Goal: Task Accomplishment & Management: Manage account settings

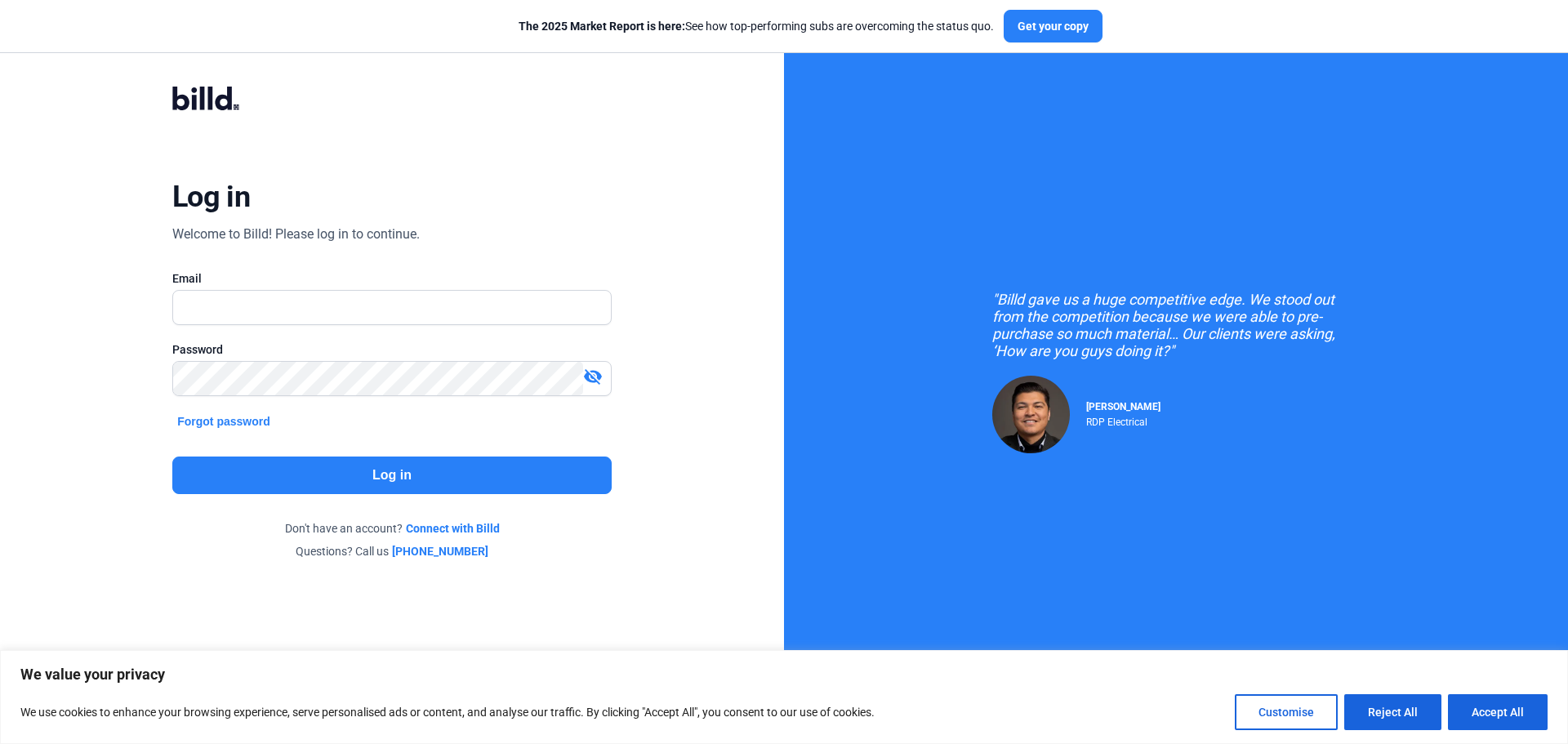
click at [392, 298] on input "text" at bounding box center [391, 308] width 437 height 34
type input "[PERSON_NAME][EMAIL_ADDRESS][DOMAIN_NAME]"
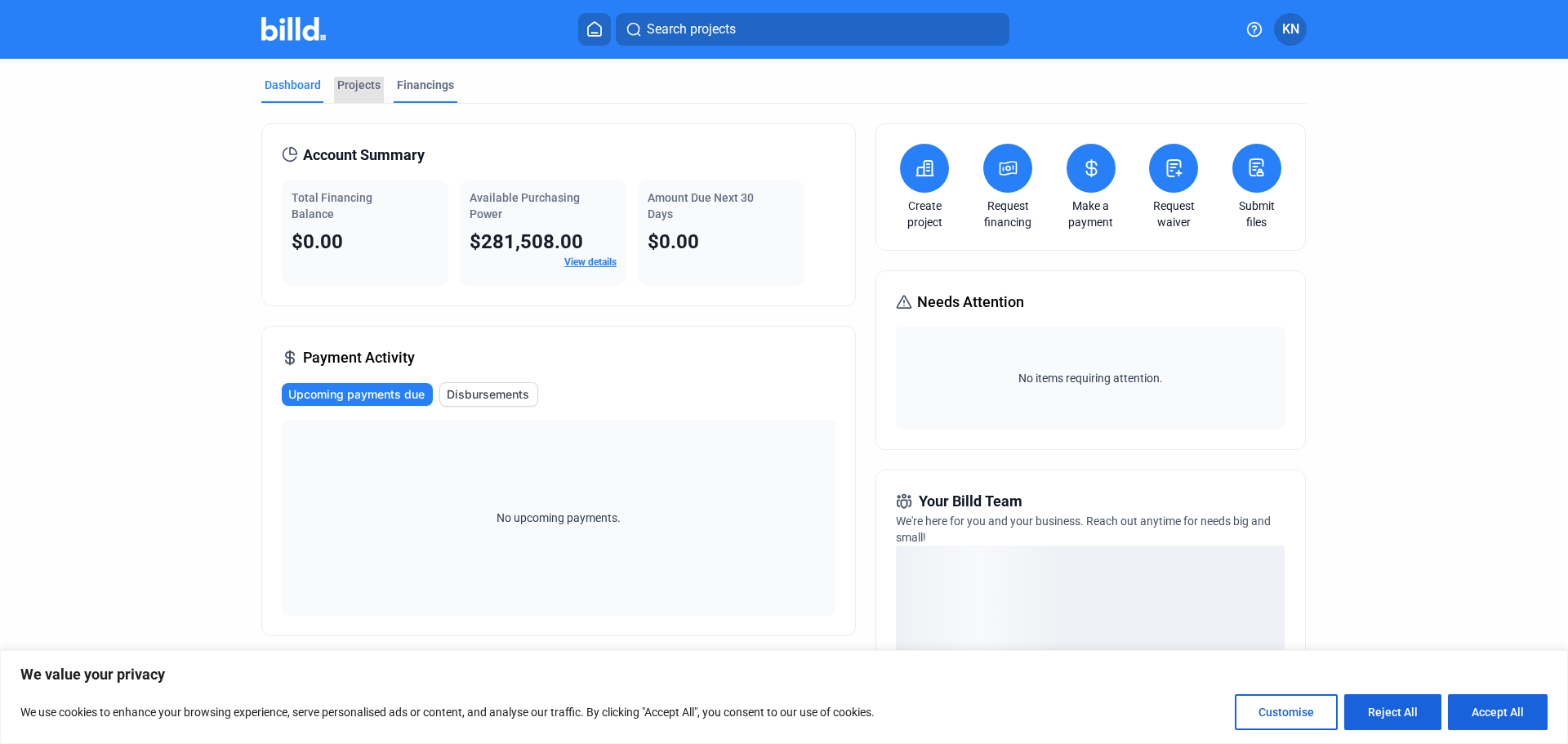
drag, startPoint x: 355, startPoint y: 84, endPoint x: 426, endPoint y: 82, distance: 71.0
click at [355, 84] on div "Projects" at bounding box center [359, 85] width 43 height 16
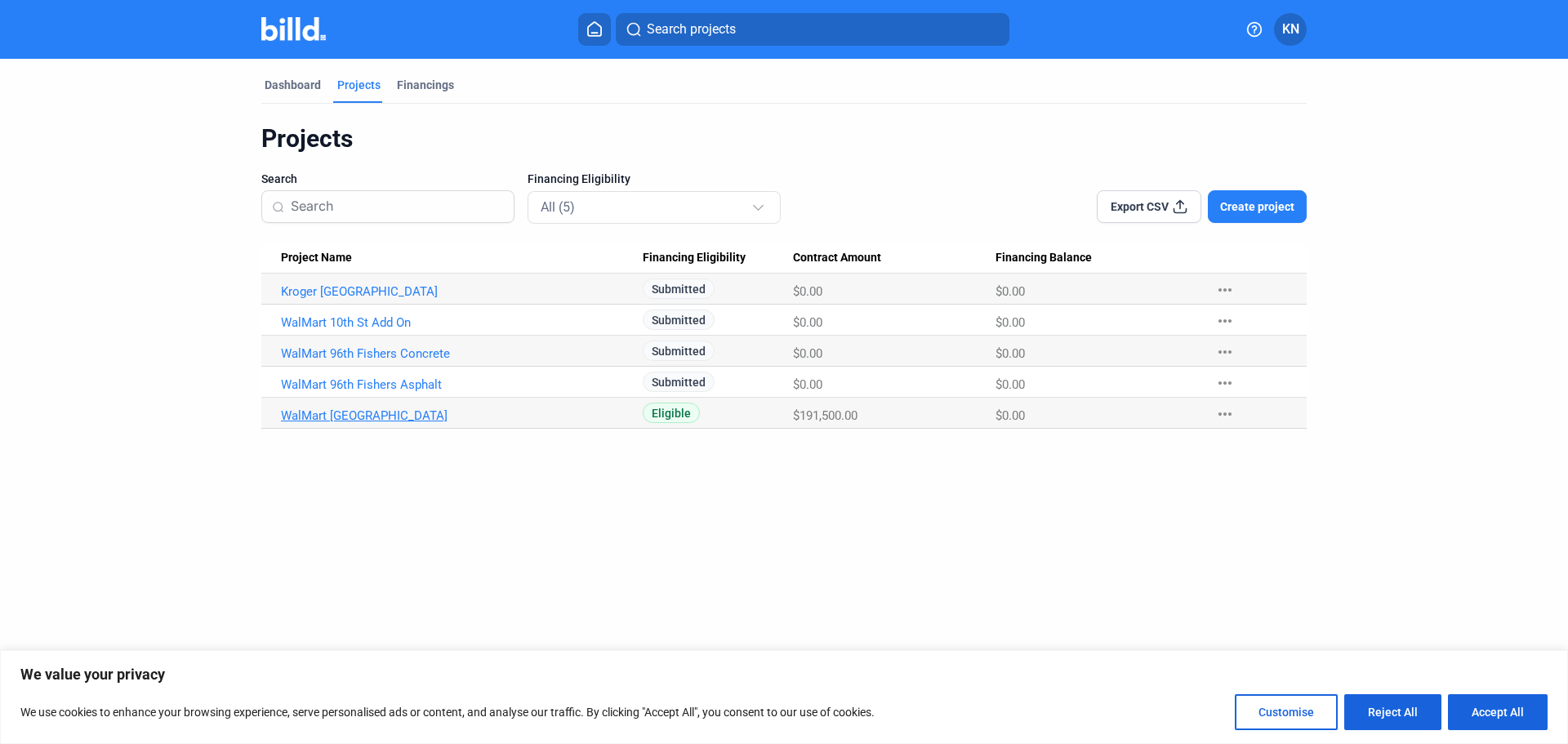
click at [335, 415] on link "WalMart [GEOGRAPHIC_DATA]" at bounding box center [462, 416] width 362 height 15
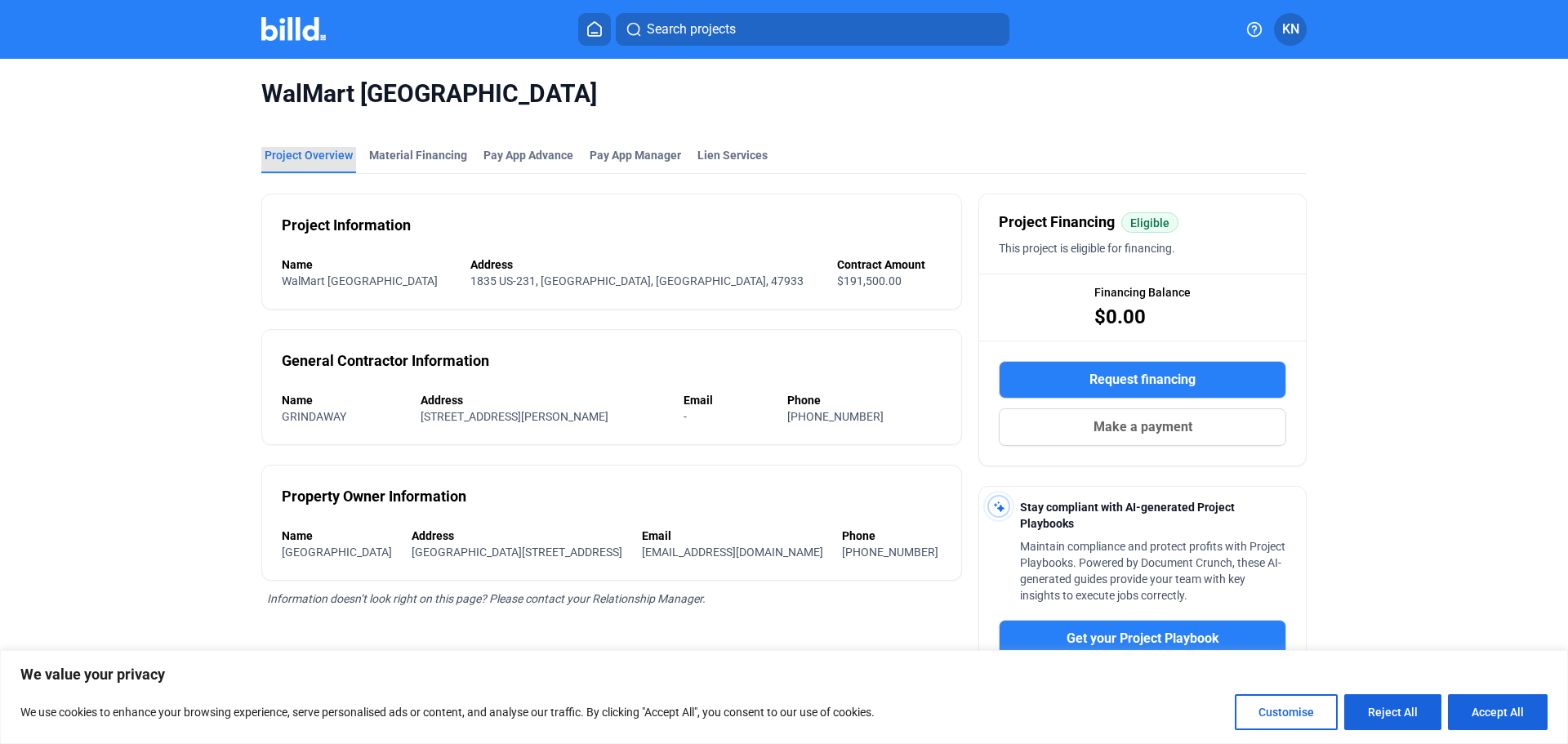
click at [329, 159] on div "Project Overview" at bounding box center [308, 155] width 88 height 16
click at [415, 161] on div "Material Financing" at bounding box center [418, 155] width 98 height 16
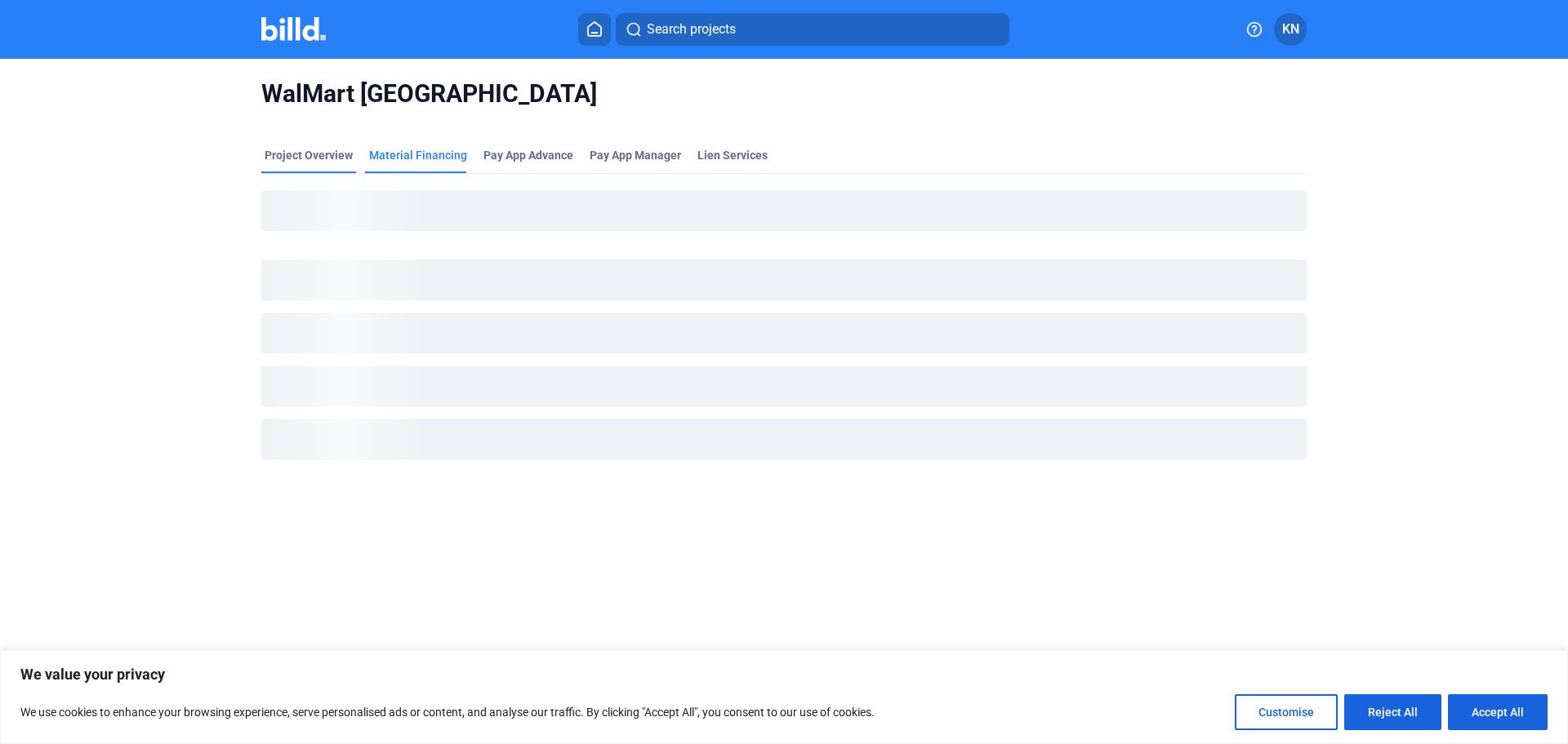
click at [303, 148] on div "Project Overview" at bounding box center [308, 155] width 88 height 16
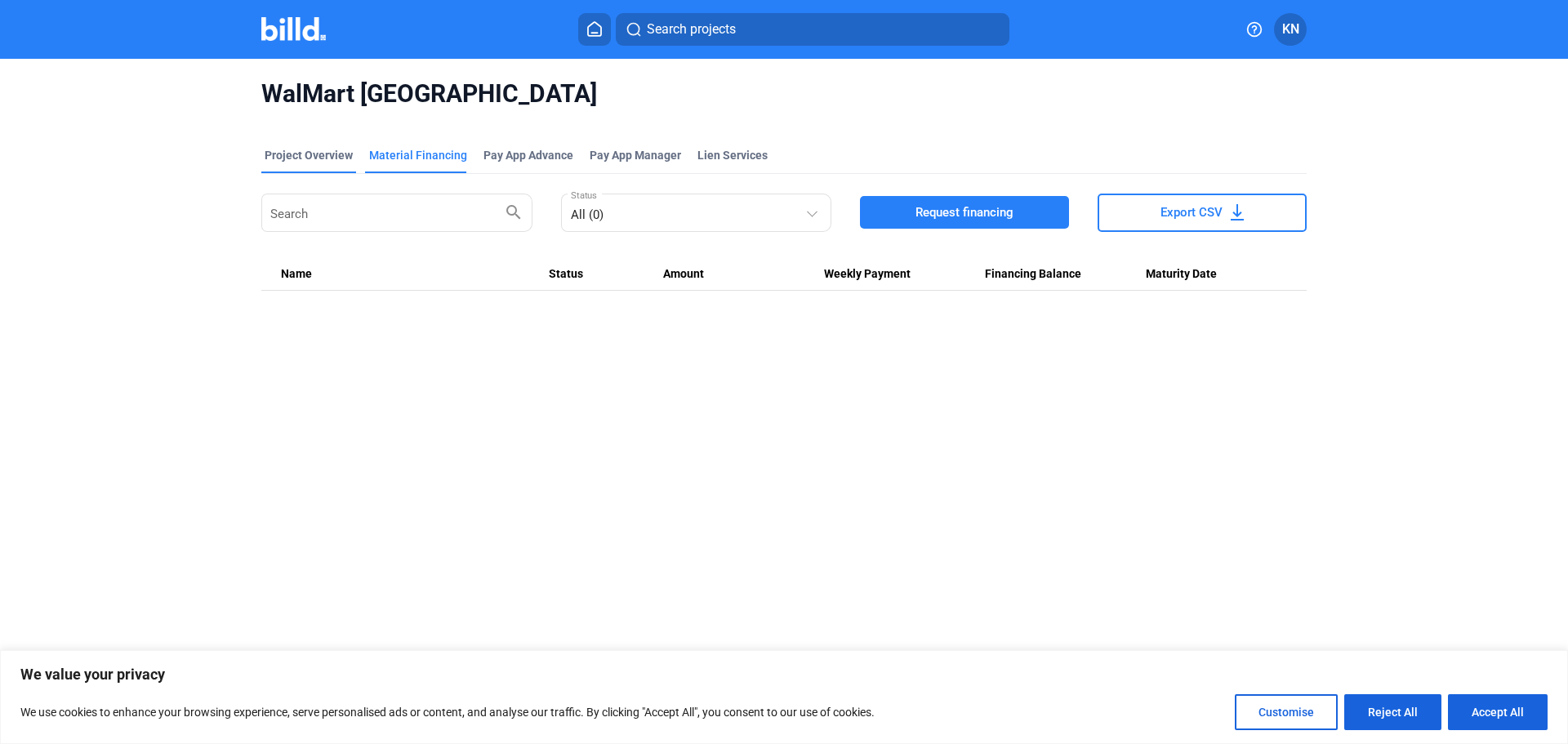
click at [315, 155] on div "Project Overview" at bounding box center [308, 155] width 88 height 16
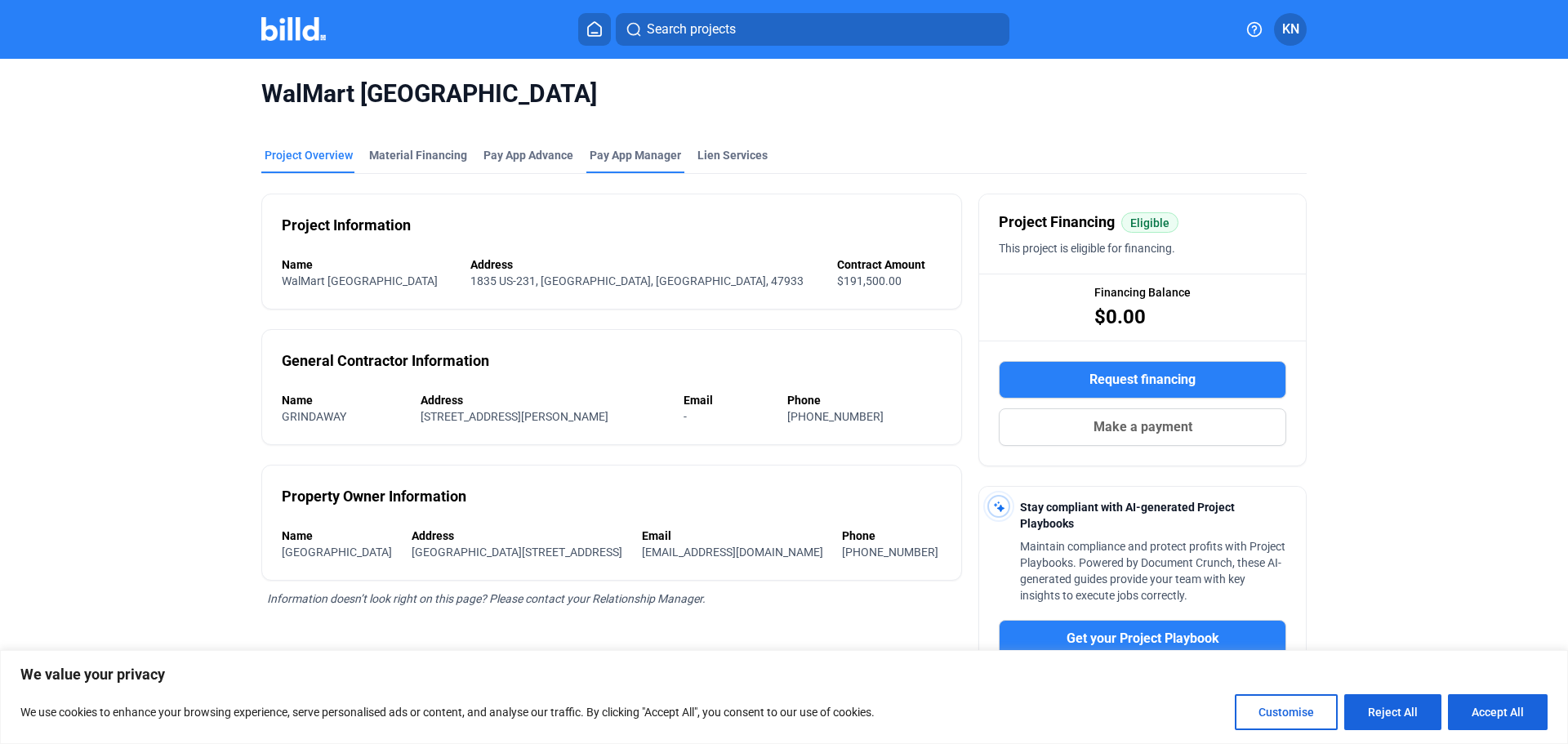
click at [634, 155] on span "Pay App Manager" at bounding box center [634, 155] width 91 height 16
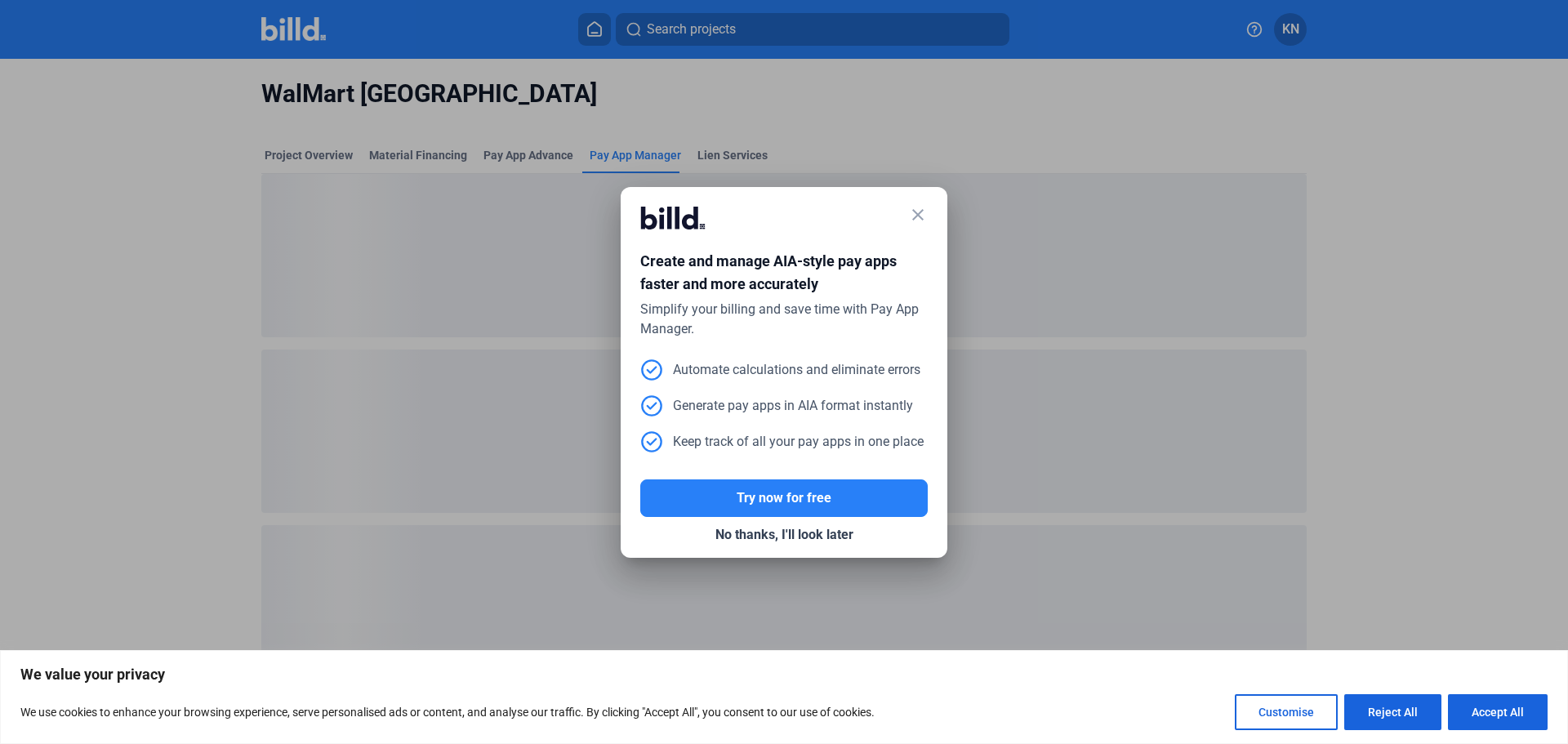
click at [916, 217] on mat-icon "close" at bounding box center [918, 215] width 20 height 20
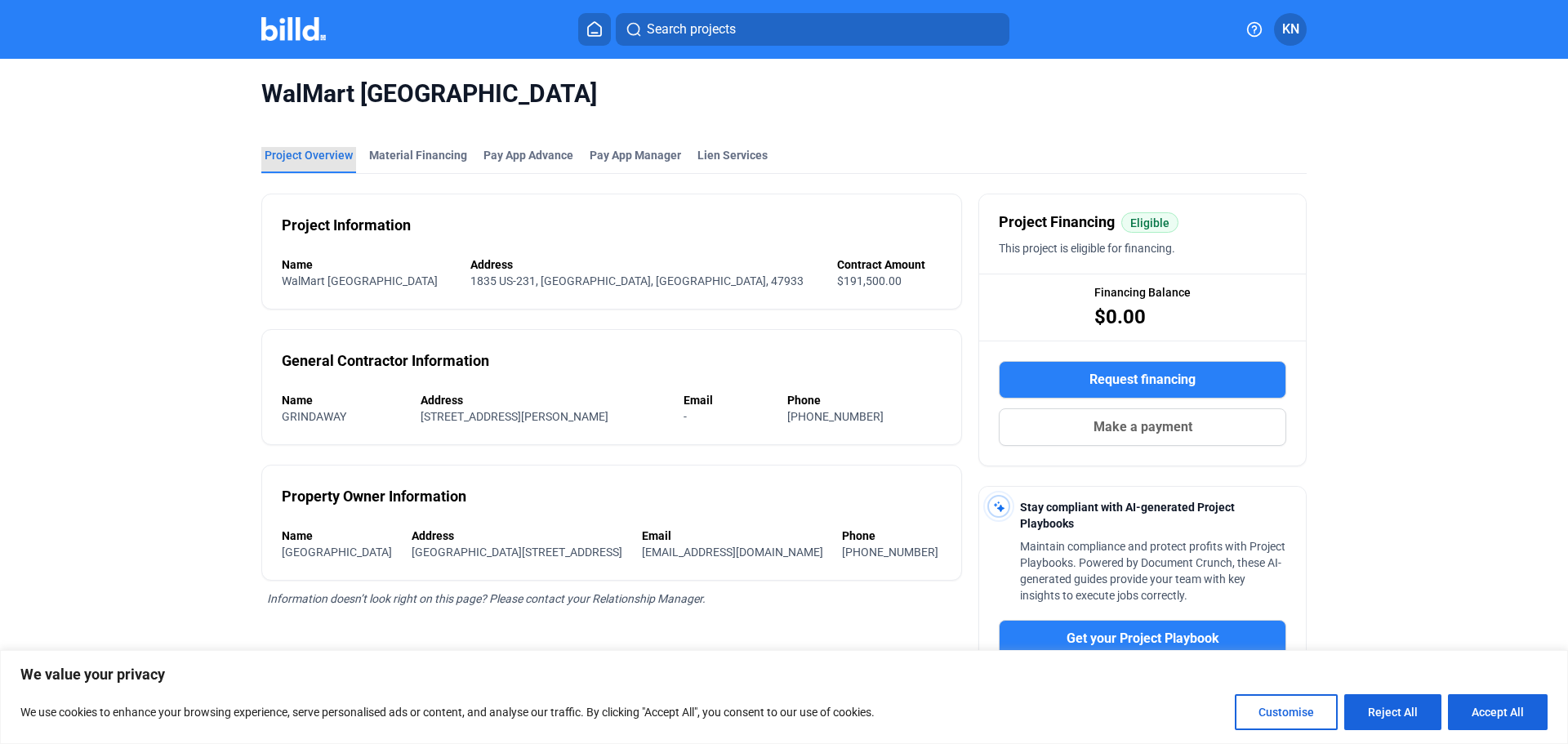
click at [330, 158] on div "Project Overview" at bounding box center [308, 155] width 88 height 16
drag, startPoint x: 1326, startPoint y: 437, endPoint x: 1346, endPoint y: 458, distance: 29.0
click at [1326, 442] on div "WalMart [GEOGRAPHIC_DATA] Project Overview Material Financing Pay App Advance P…" at bounding box center [784, 471] width 1317 height 824
click at [393, 162] on div "Material Financing" at bounding box center [418, 155] width 98 height 16
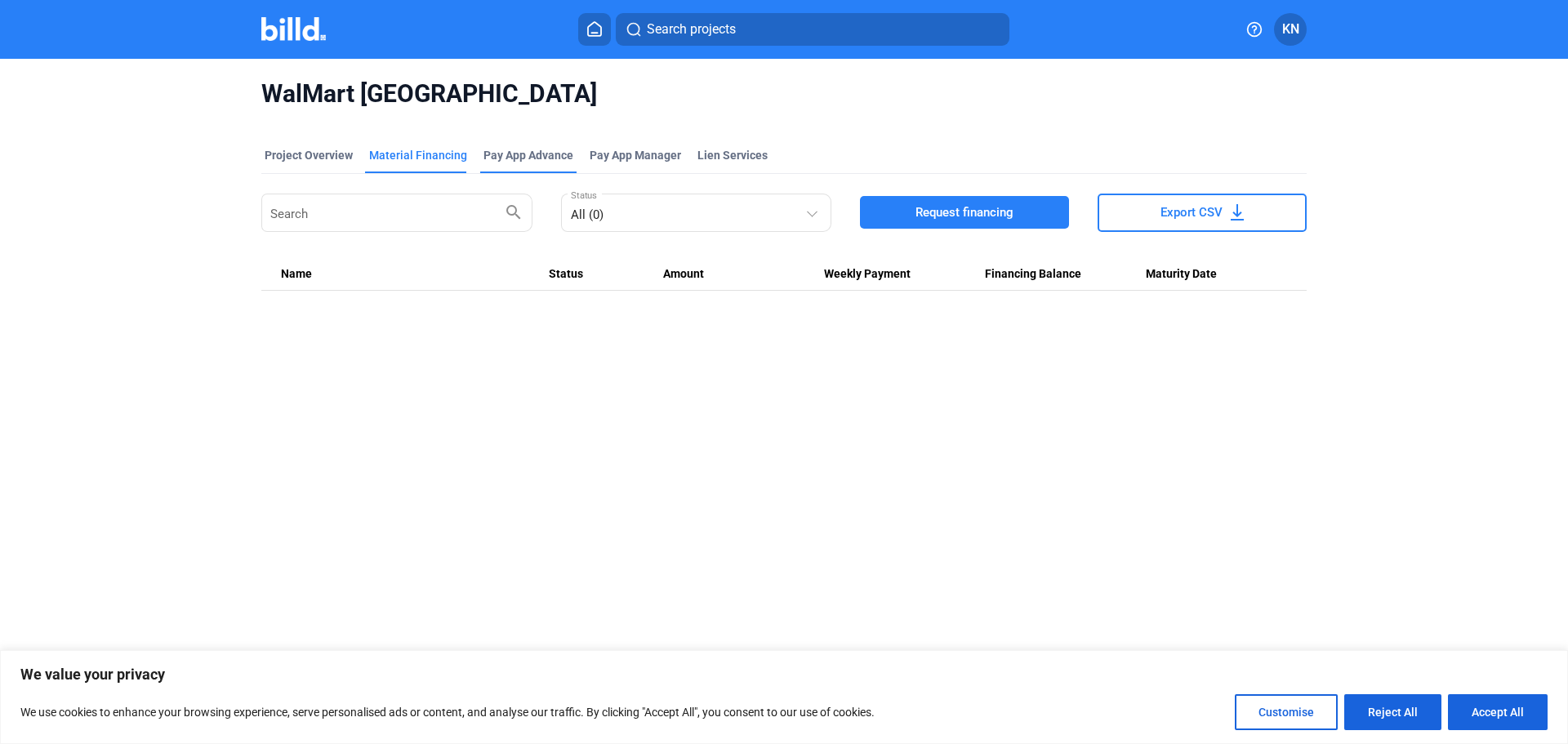
click at [551, 156] on div "Pay App Advance" at bounding box center [528, 155] width 90 height 16
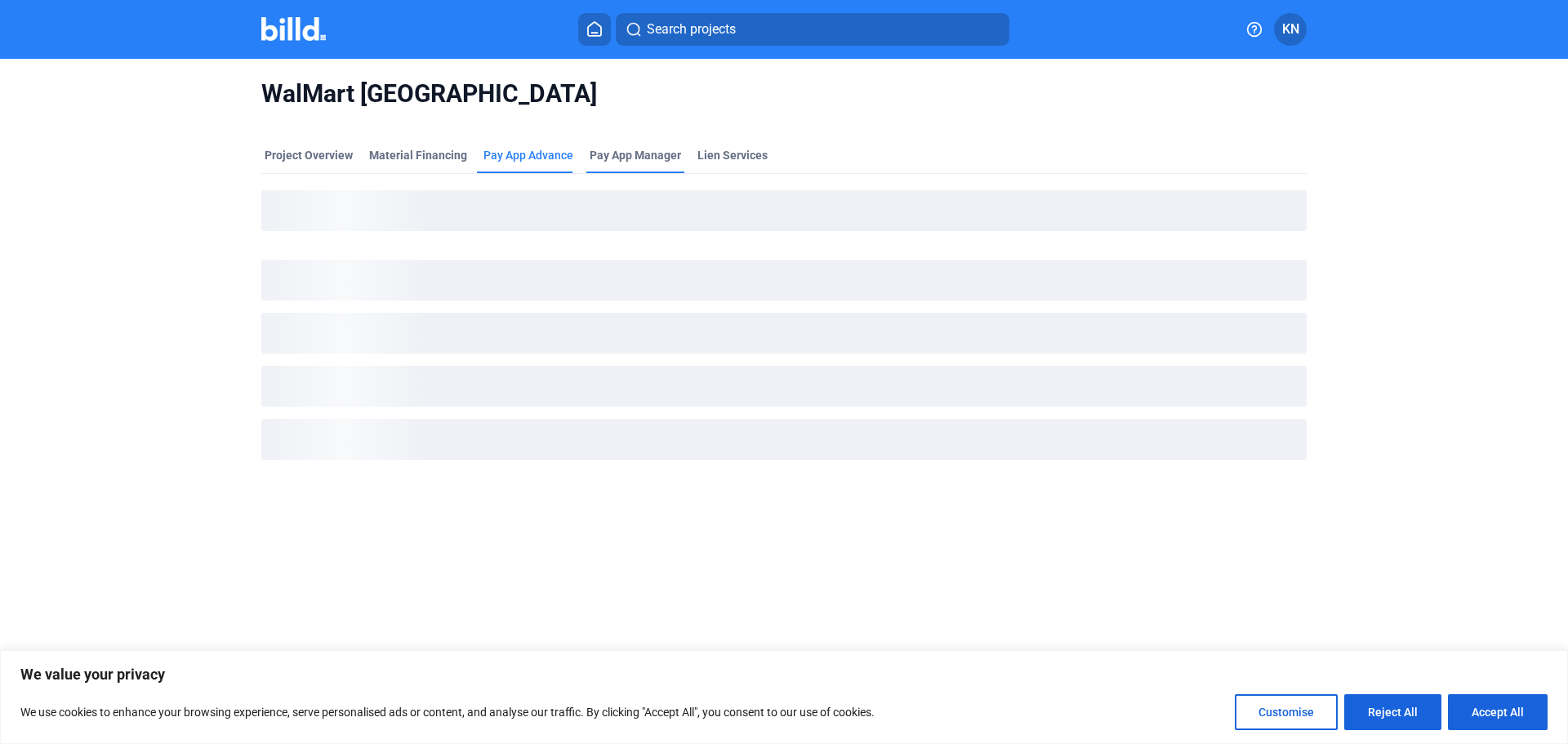
click at [602, 150] on span "Pay App Manager" at bounding box center [634, 155] width 91 height 16
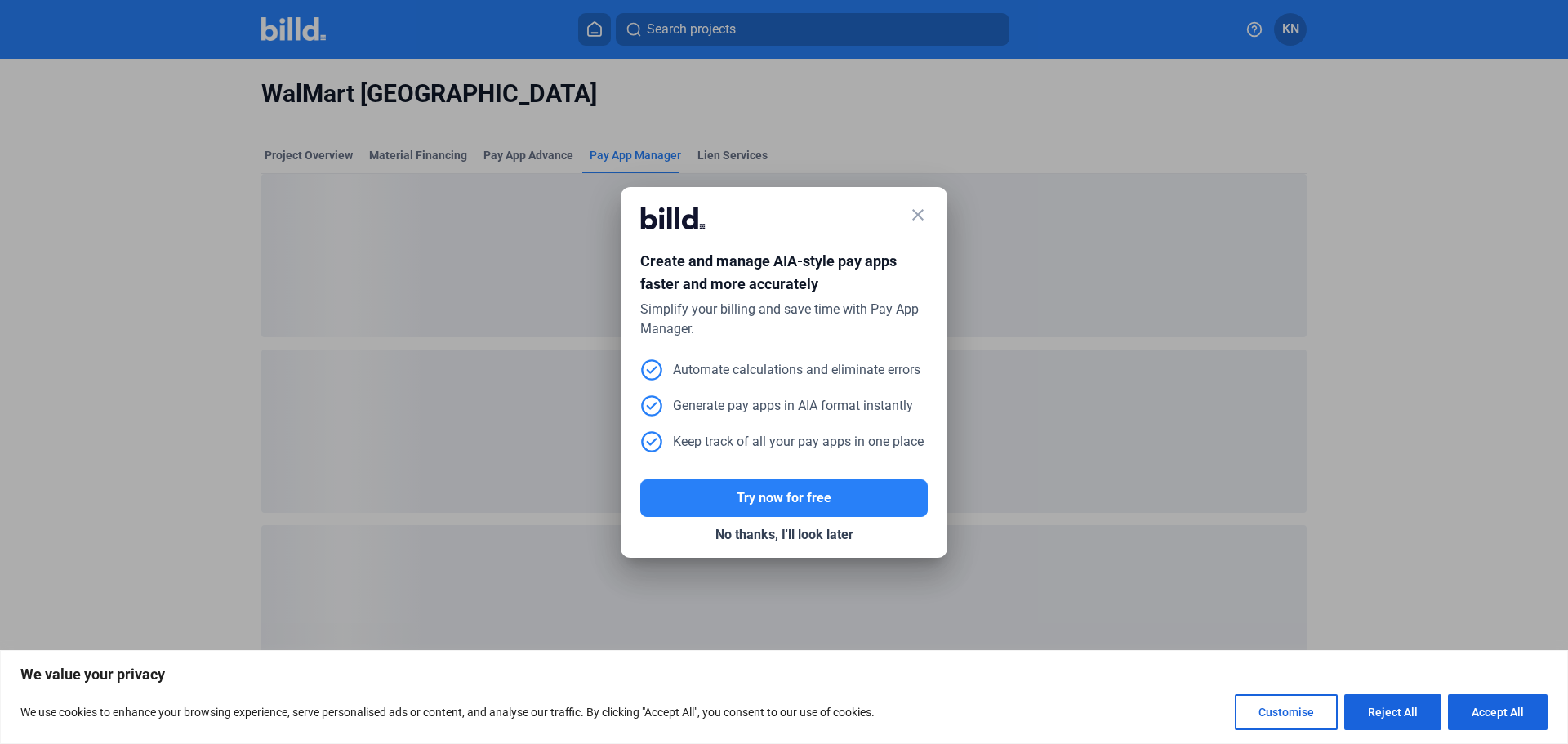
click at [915, 222] on mat-icon "close" at bounding box center [918, 215] width 20 height 20
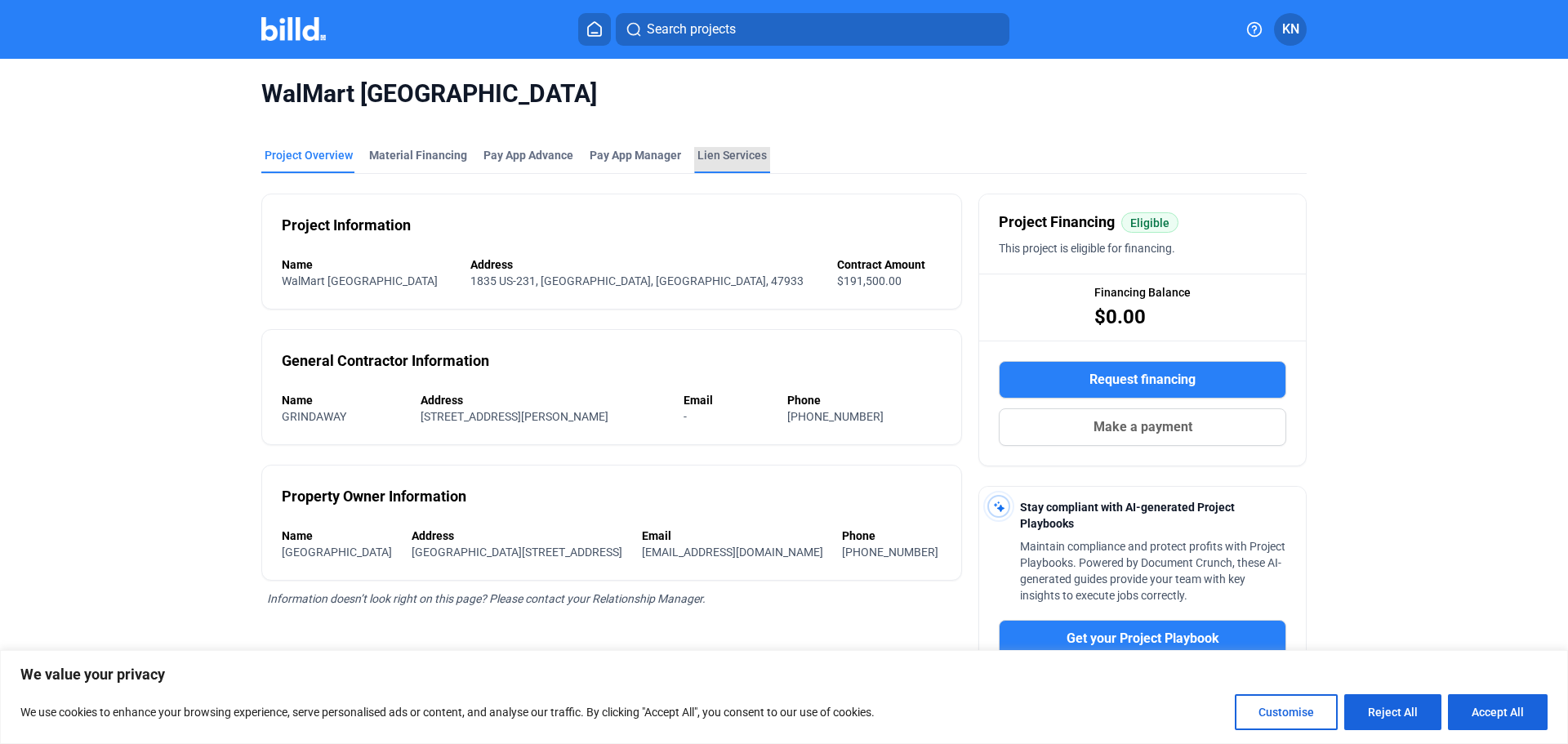
click at [738, 166] on div "Lien Services" at bounding box center [732, 160] width 76 height 26
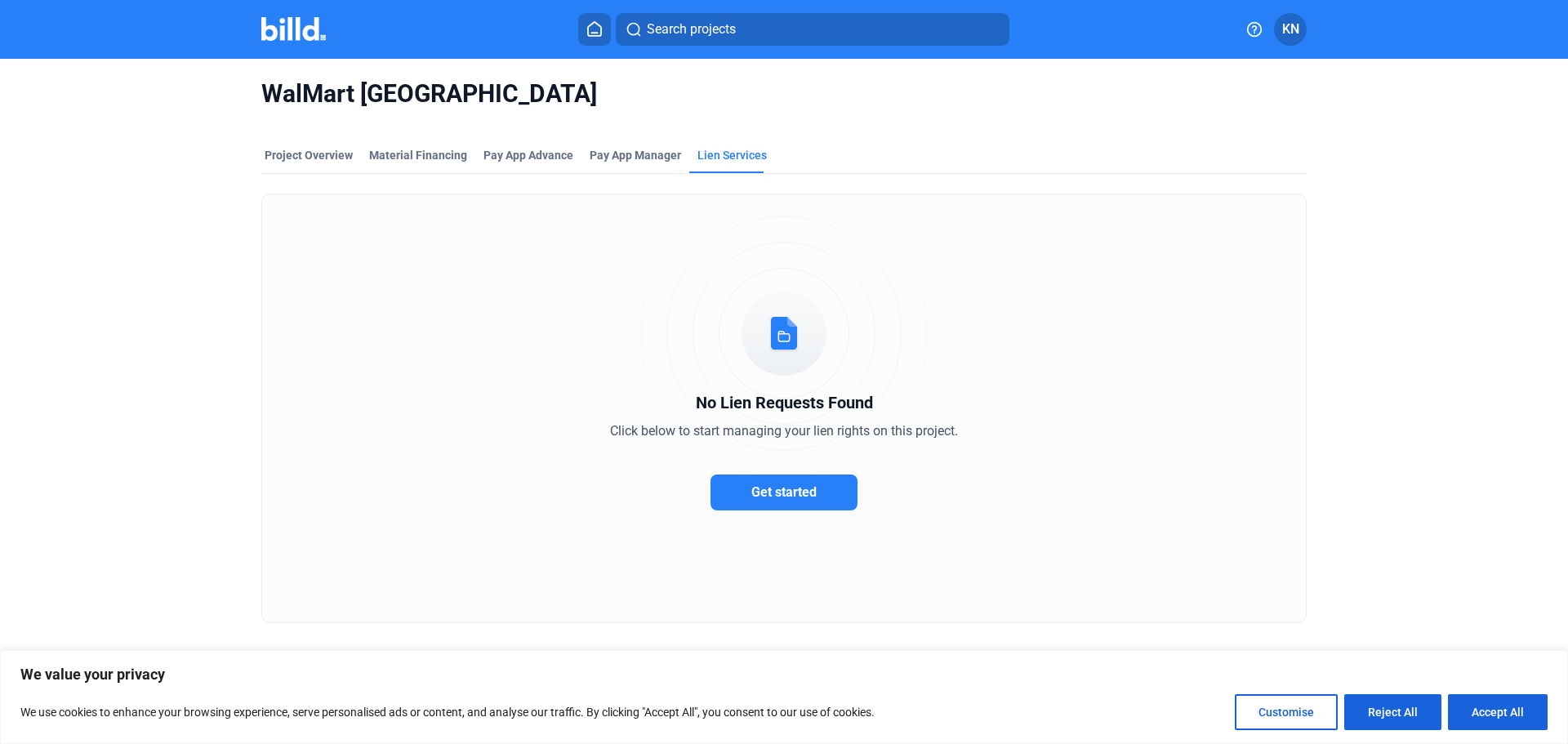
click at [346, 99] on span "WalMart [GEOGRAPHIC_DATA]" at bounding box center [784, 93] width 1045 height 31
click at [1409, 720] on button "Reject All" at bounding box center [1393, 712] width 98 height 36
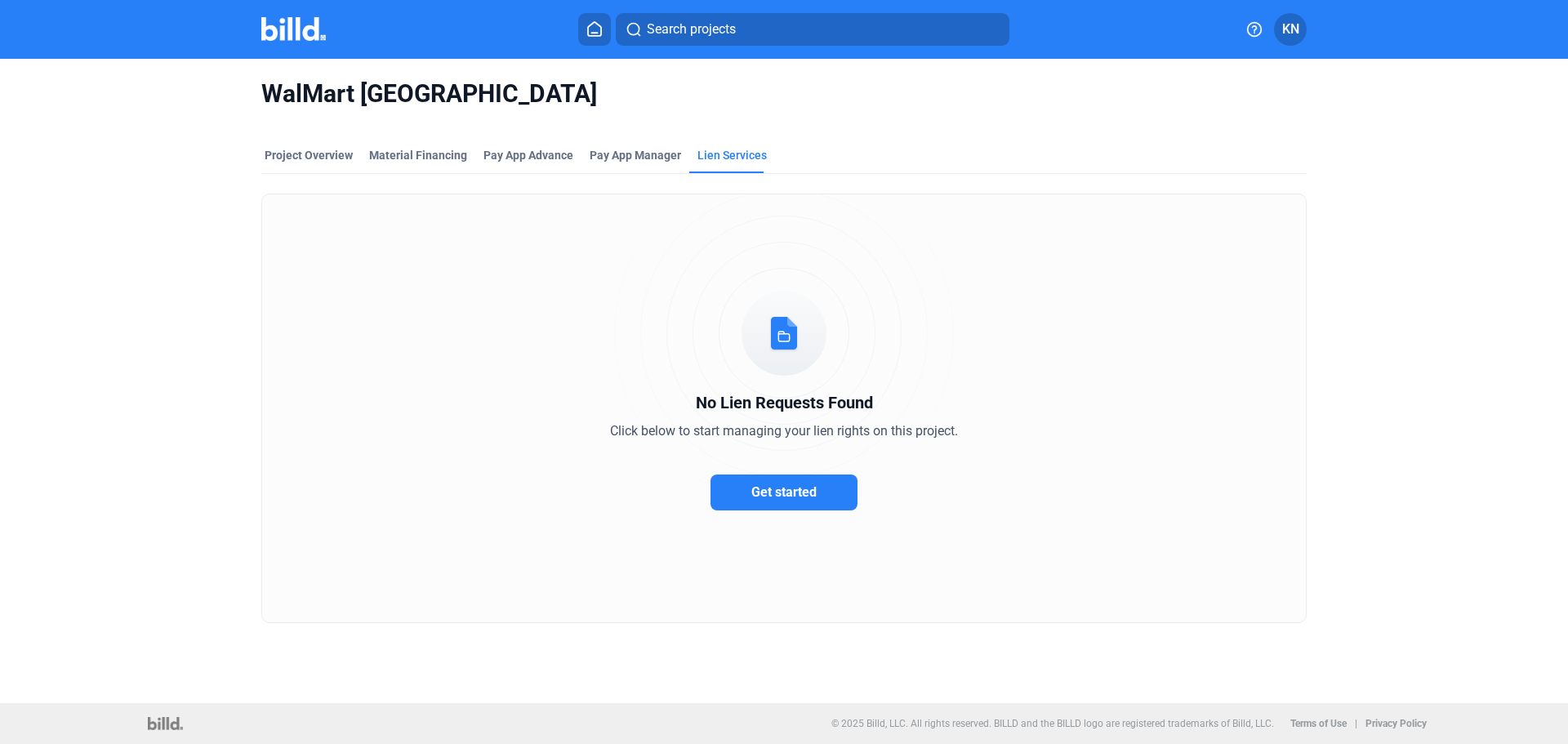
click at [311, 25] on img at bounding box center [293, 28] width 65 height 24
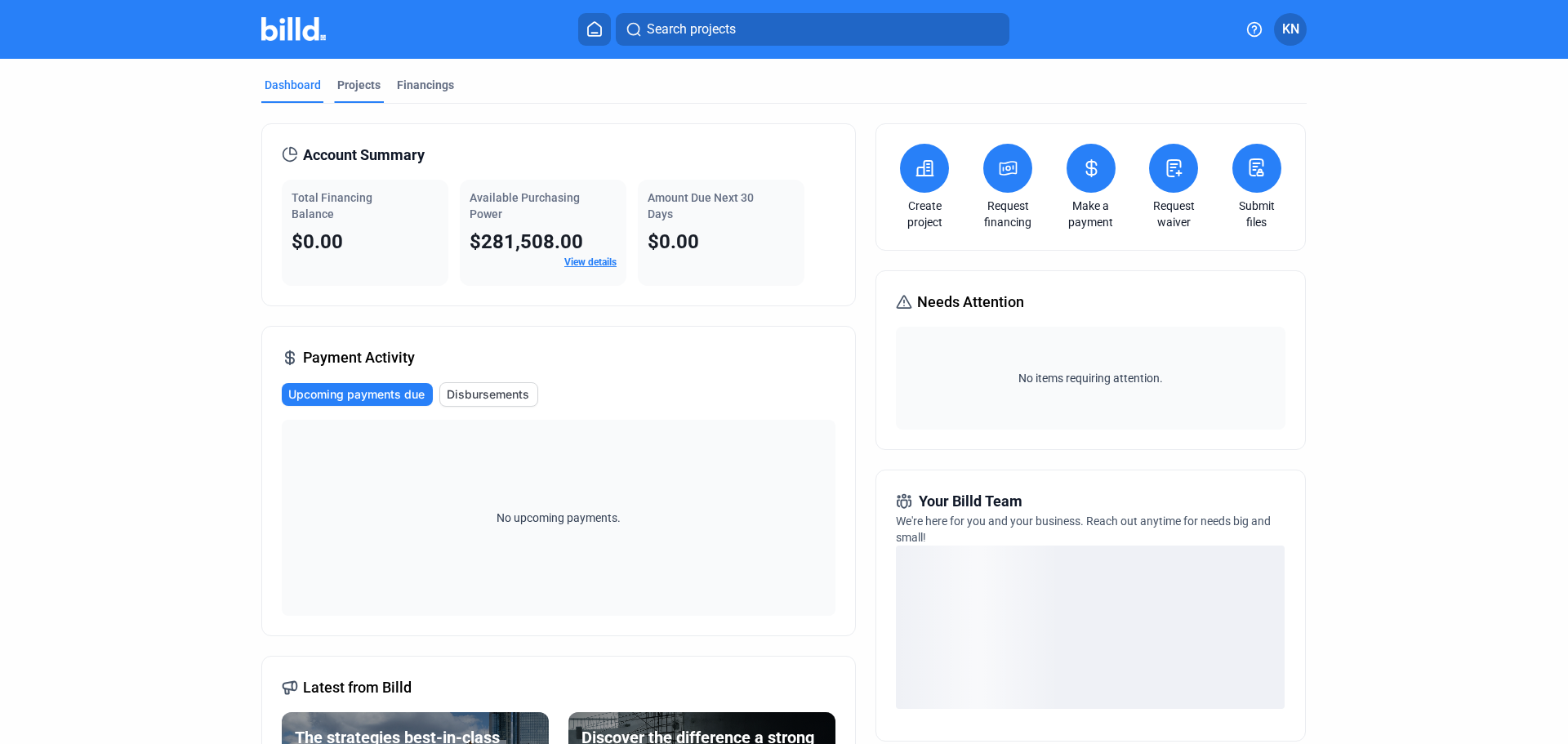
drag, startPoint x: 364, startPoint y: 83, endPoint x: 371, endPoint y: 92, distance: 11.4
click at [364, 83] on div "Projects" at bounding box center [359, 85] width 43 height 16
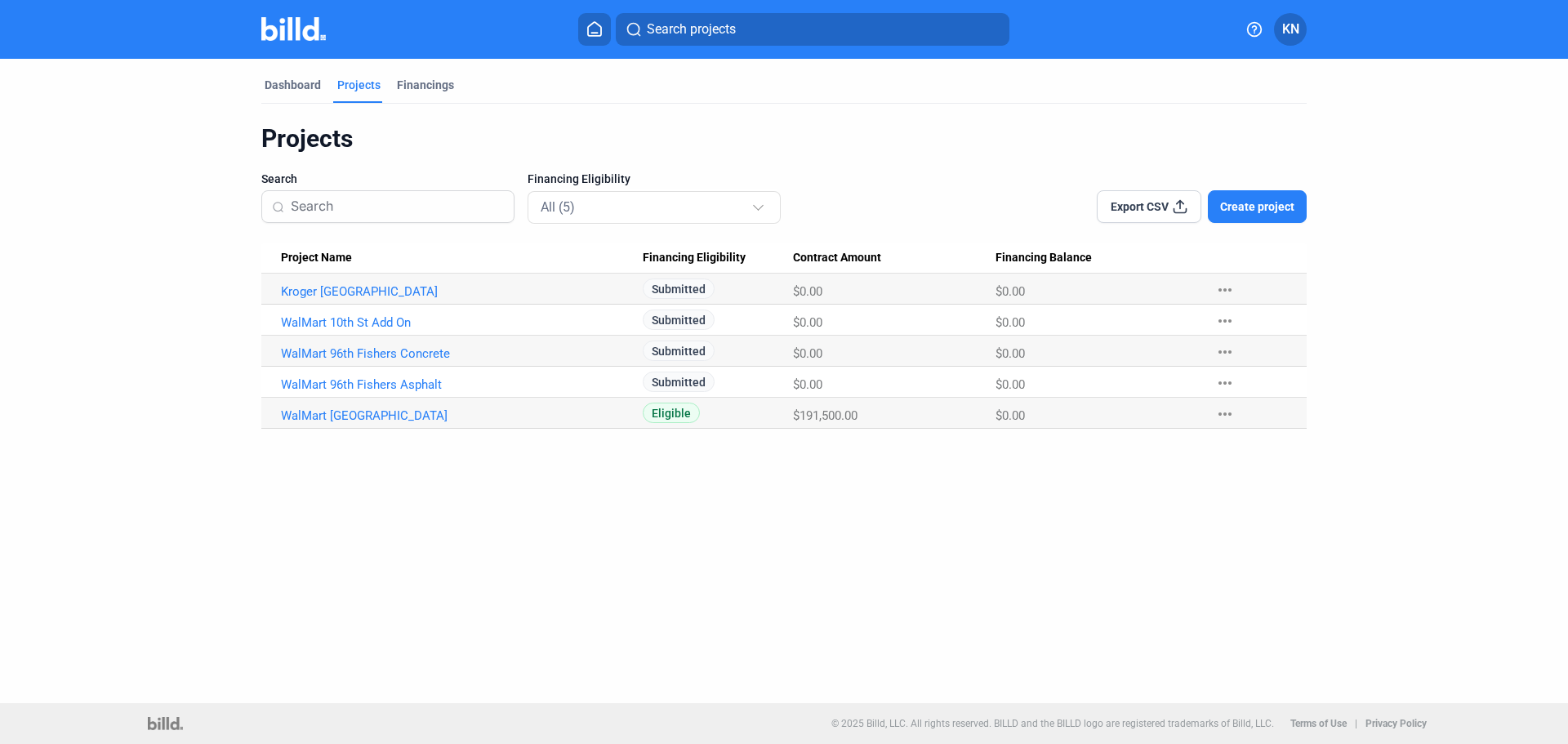
click at [292, 36] on img at bounding box center [293, 28] width 65 height 24
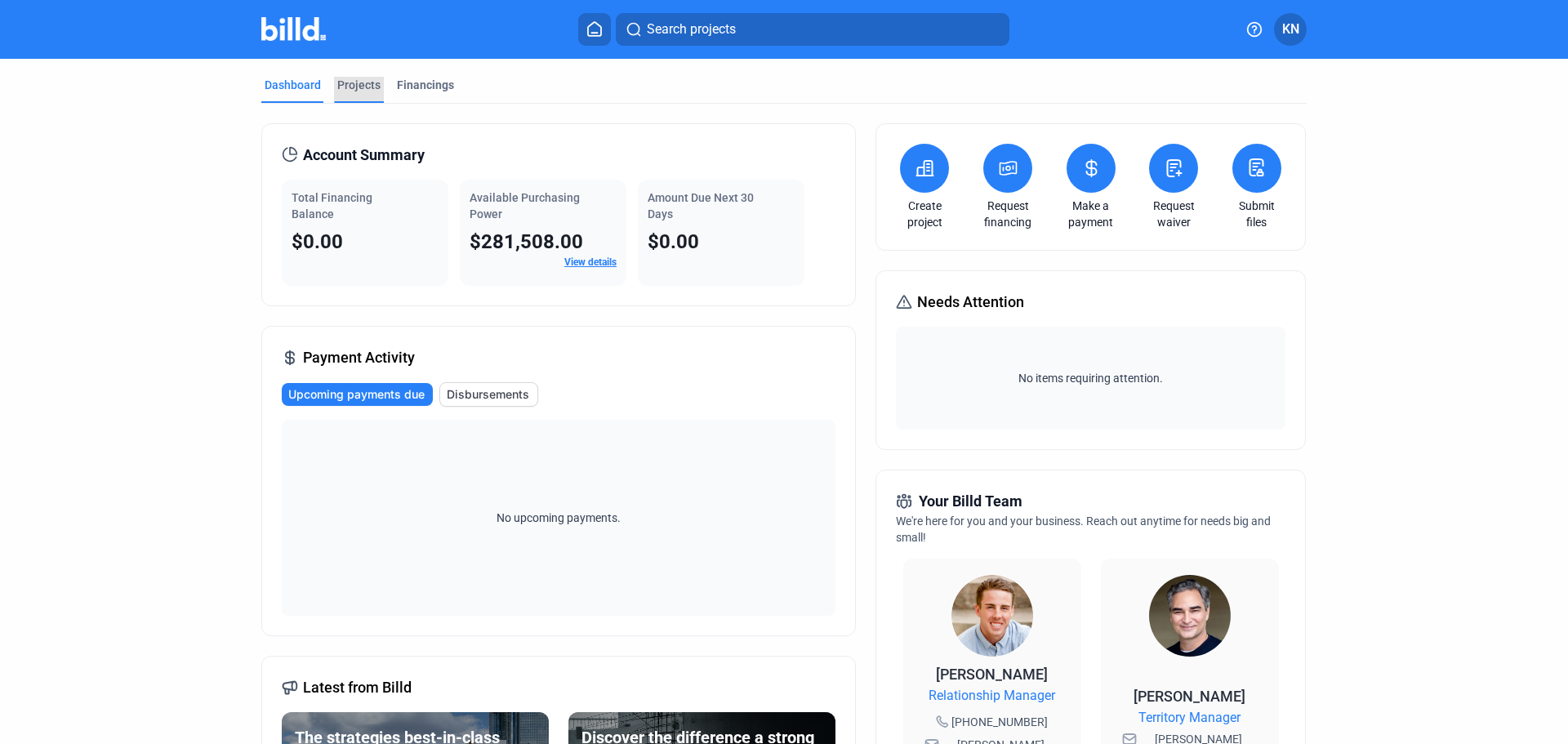
click at [351, 79] on div "Projects" at bounding box center [359, 85] width 43 height 16
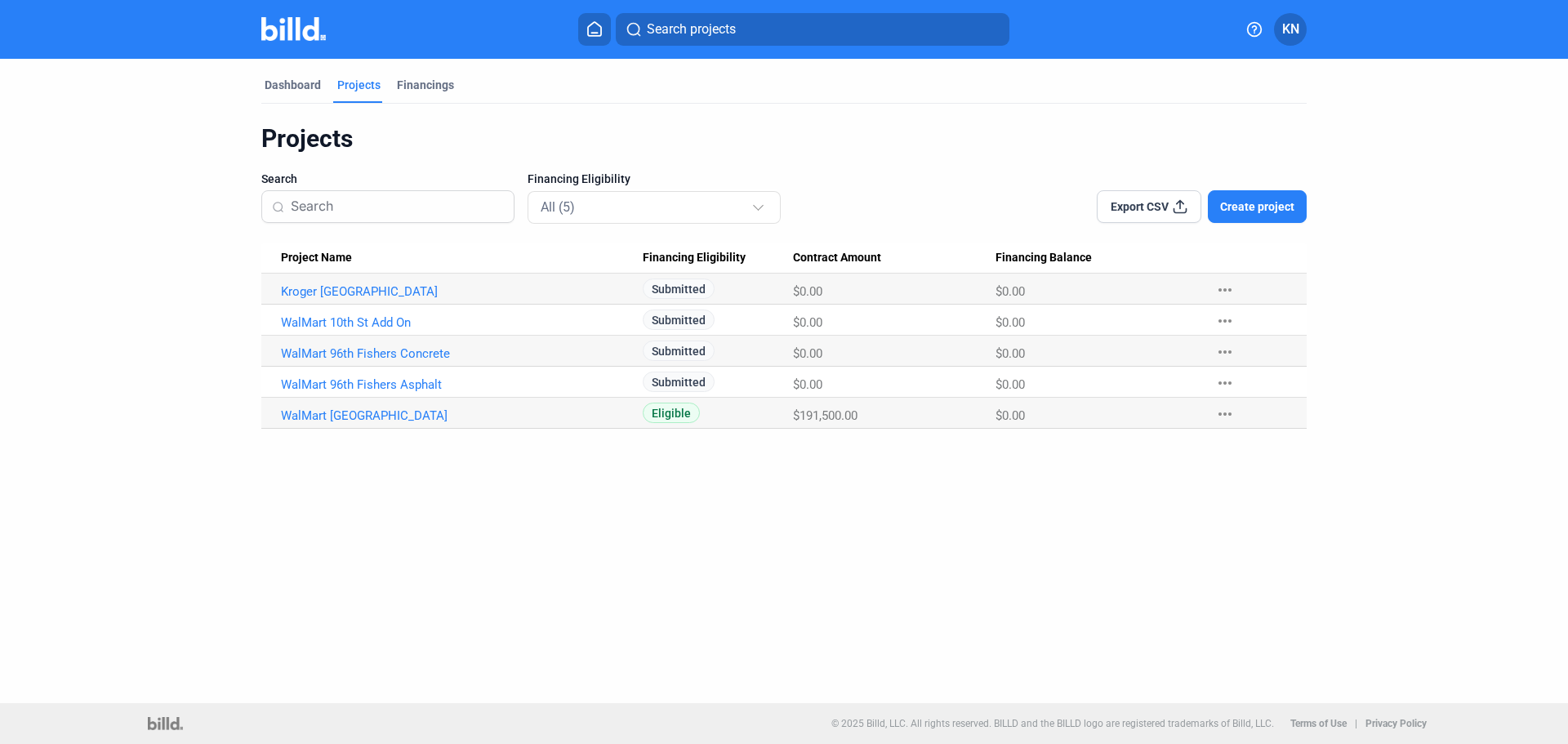
click at [1275, 209] on span "Create project" at bounding box center [1257, 207] width 75 height 16
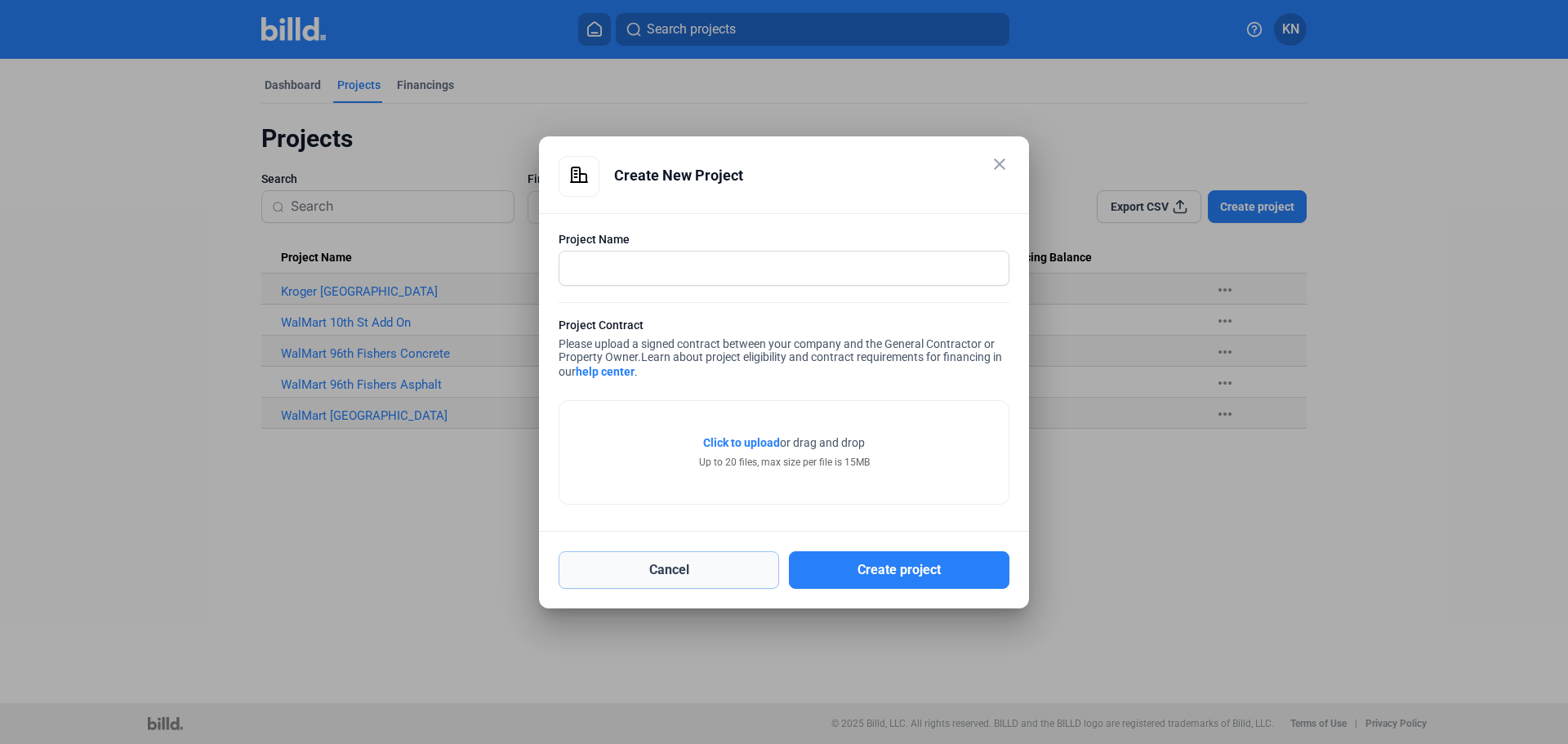
drag, startPoint x: 690, startPoint y: 571, endPoint x: 683, endPoint y: 562, distance: 11.4
click at [690, 571] on button "Cancel" at bounding box center [668, 570] width 220 height 37
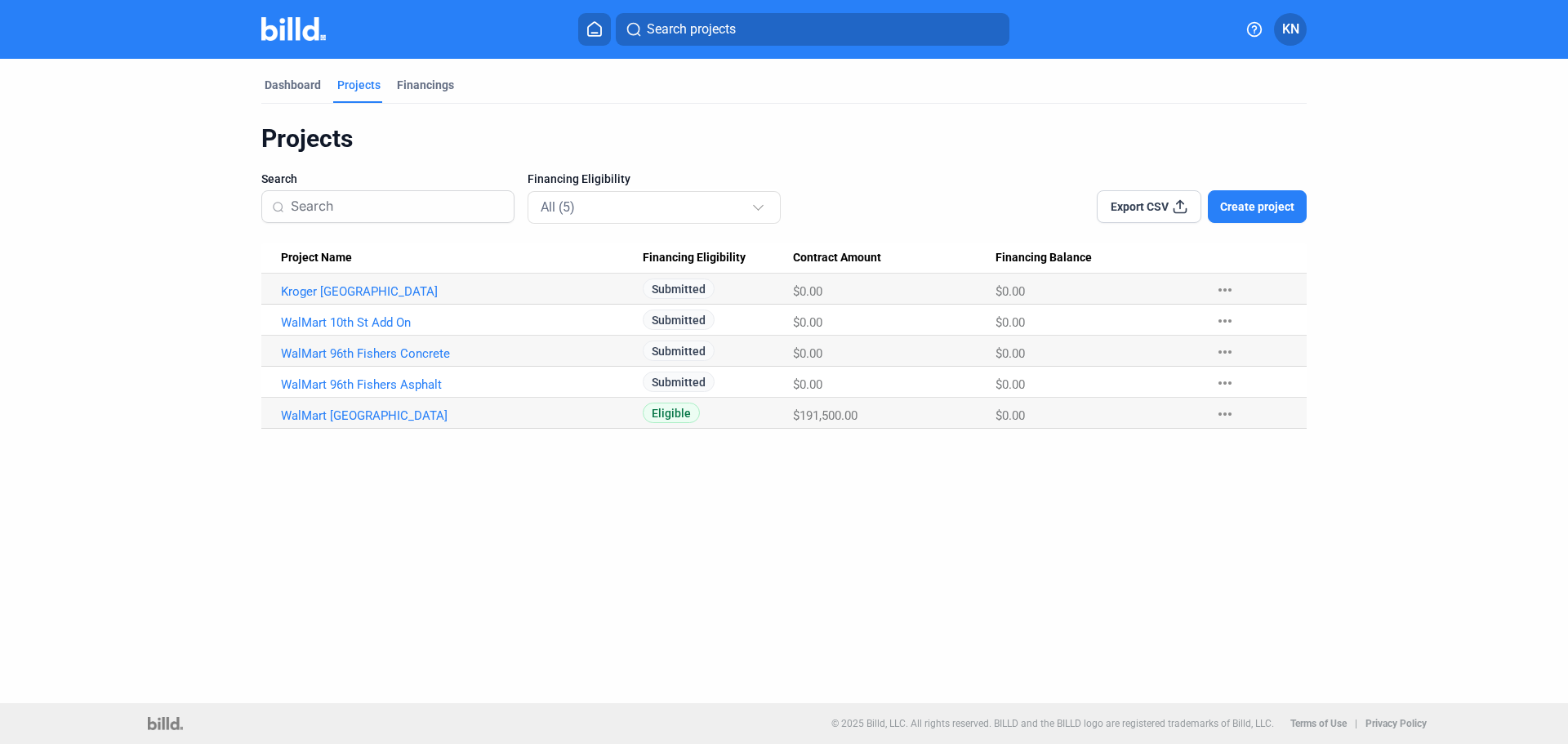
click at [364, 423] on Name "WalMart [GEOGRAPHIC_DATA]" at bounding box center [452, 413] width 382 height 31
click at [364, 411] on link "WalMart [GEOGRAPHIC_DATA]" at bounding box center [462, 416] width 362 height 15
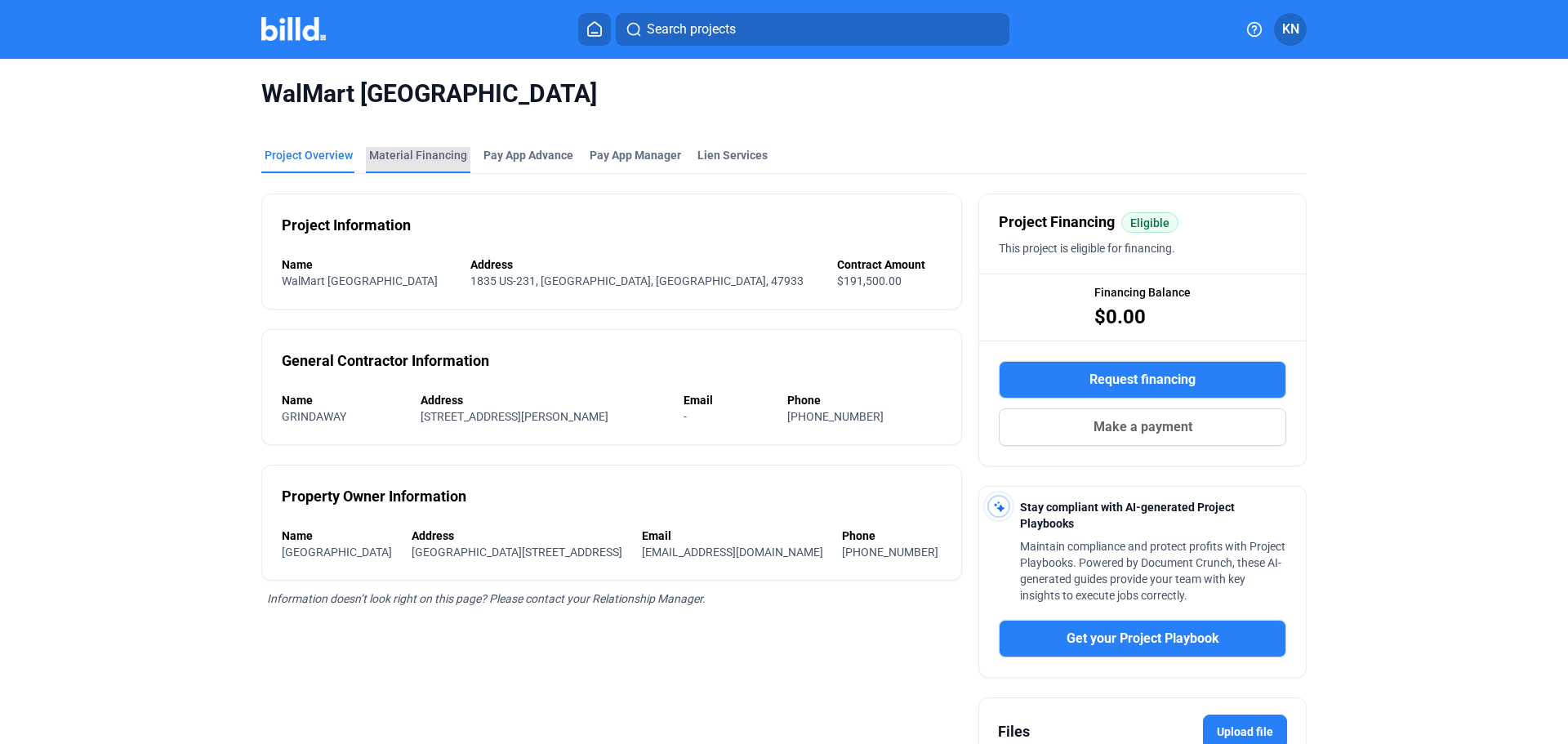
click at [436, 166] on div "Material Financing" at bounding box center [418, 160] width 105 height 26
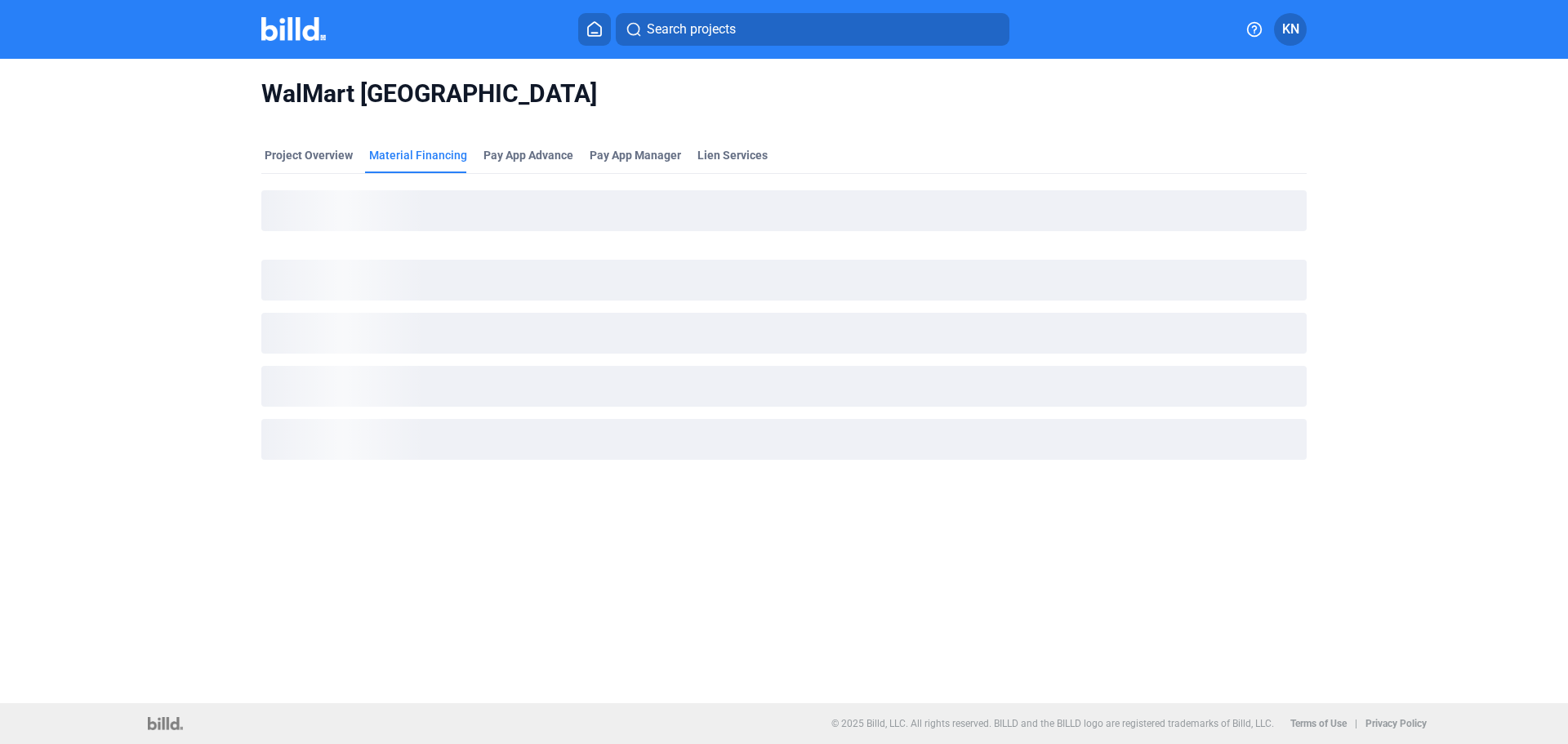
click at [303, 28] on img at bounding box center [293, 28] width 65 height 24
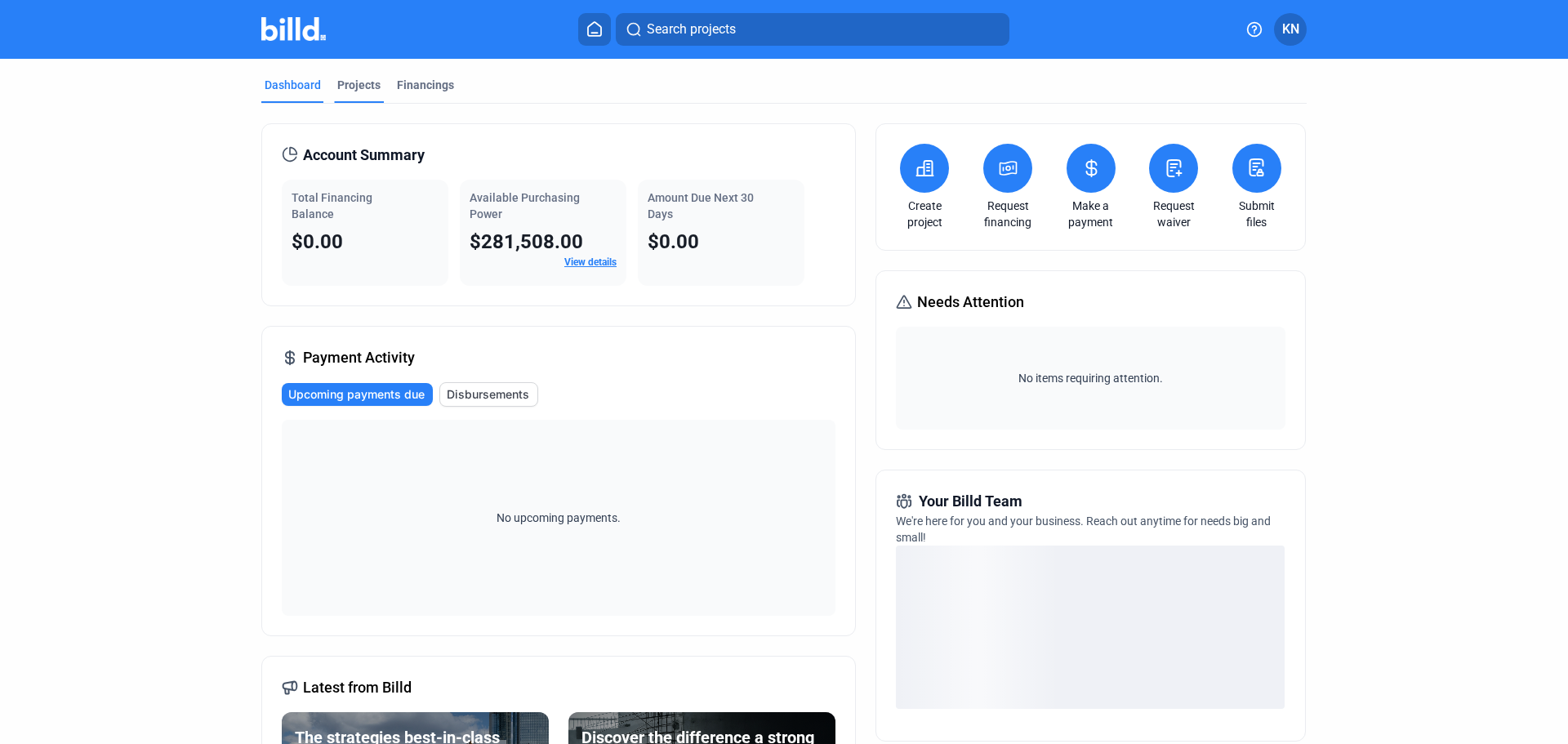
click at [338, 86] on div "Projects" at bounding box center [359, 85] width 43 height 16
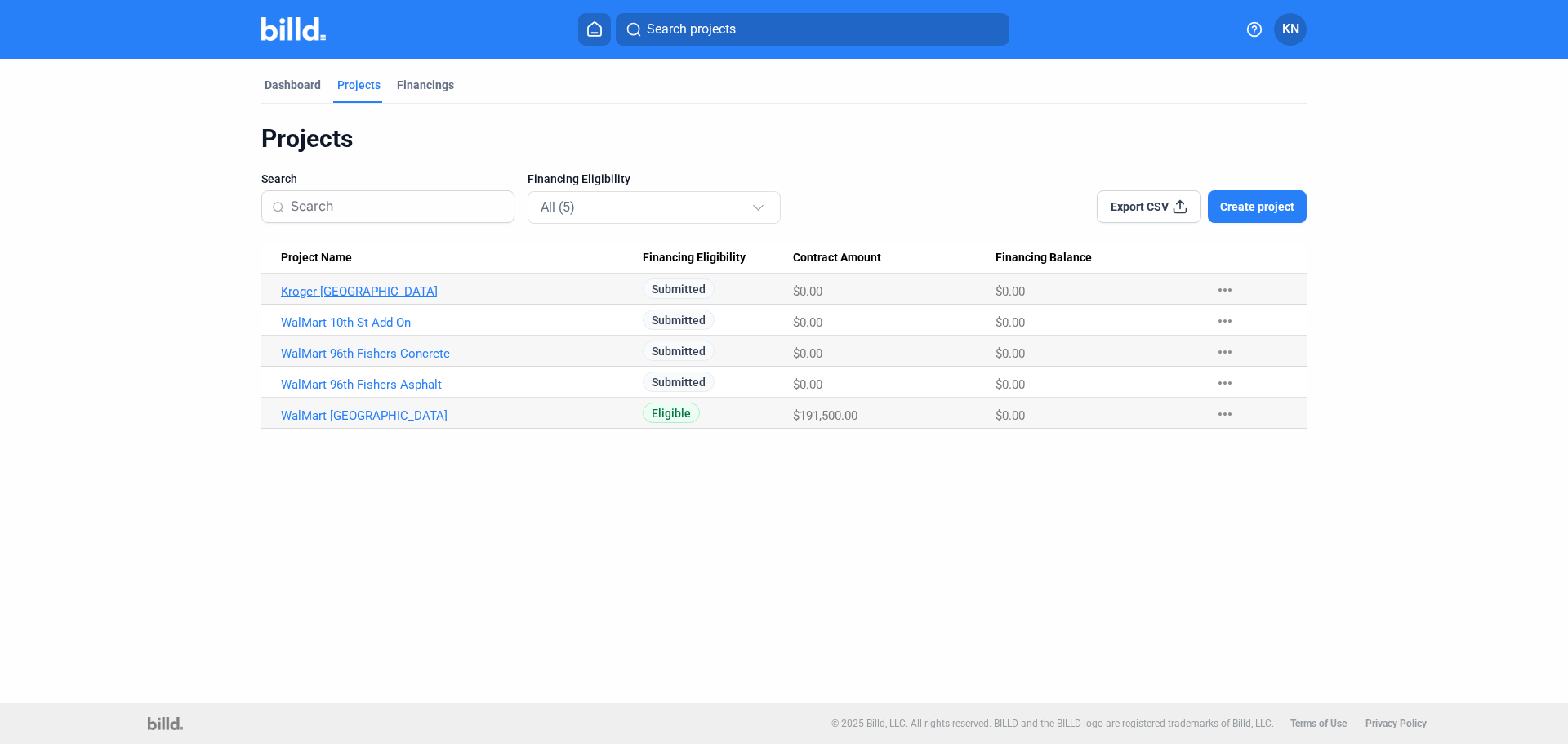
click at [347, 292] on link "Kroger [GEOGRAPHIC_DATA]" at bounding box center [462, 291] width 362 height 15
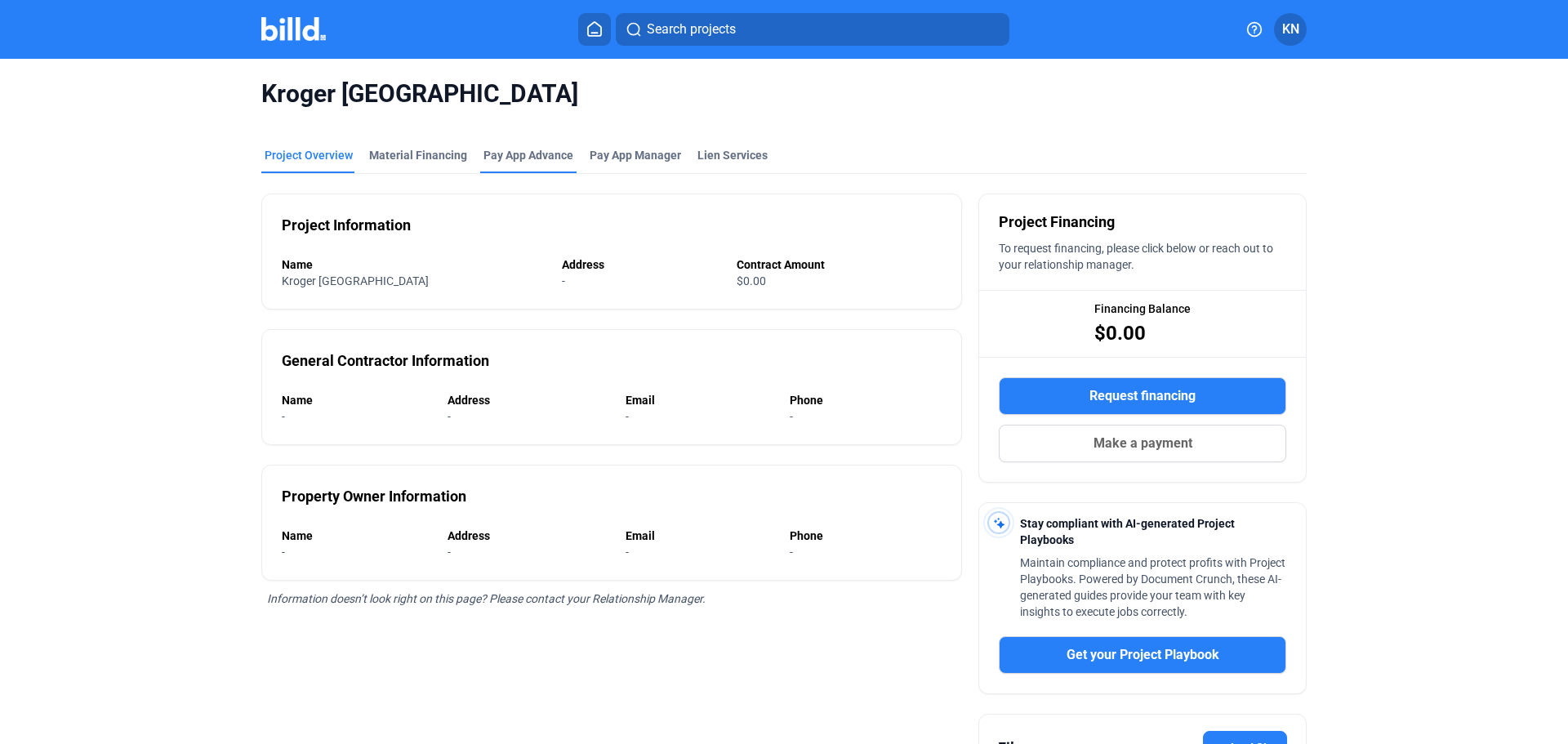
click at [529, 167] on div "Pay App Advance" at bounding box center [528, 160] width 97 height 26
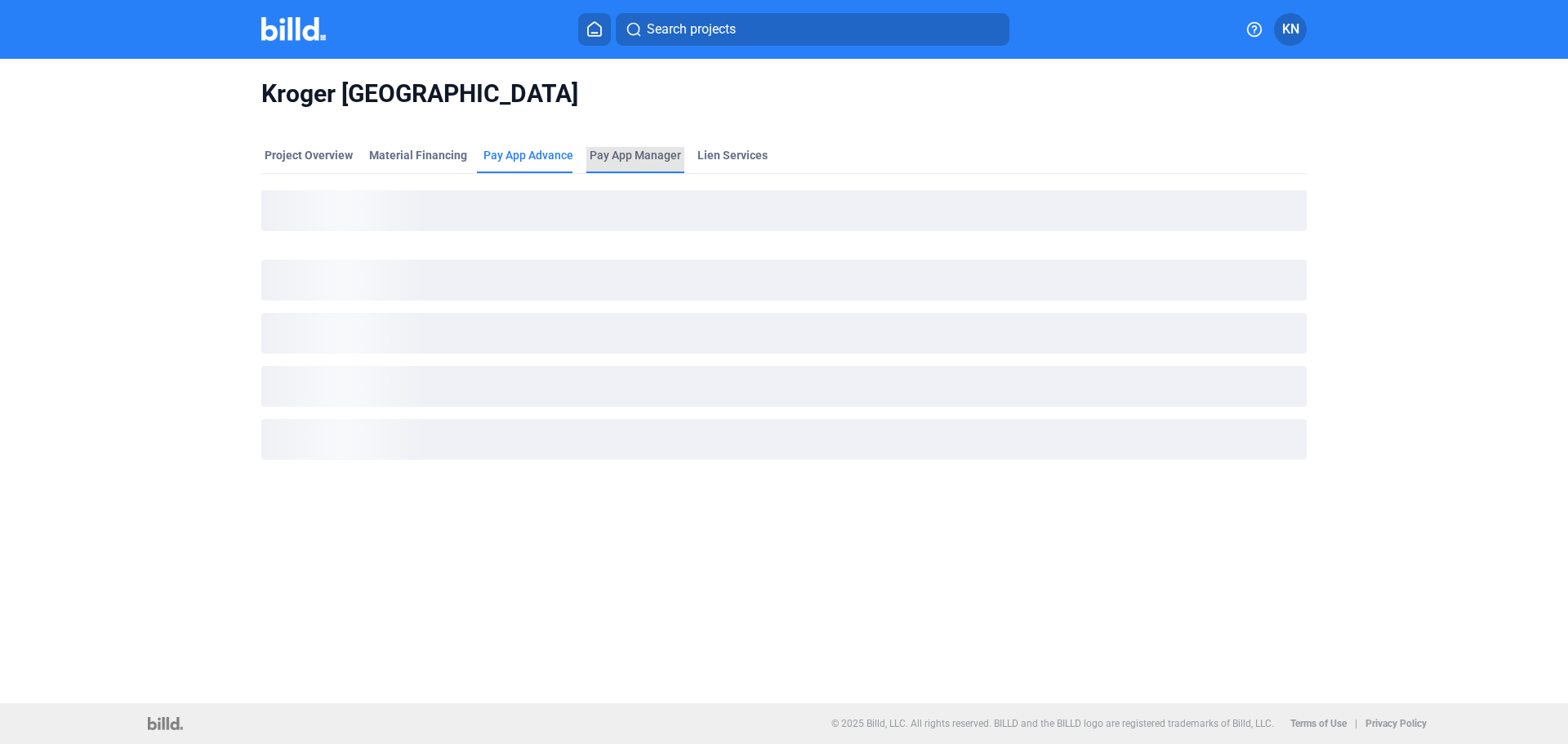
click at [614, 154] on span "Pay App Manager" at bounding box center [634, 155] width 91 height 16
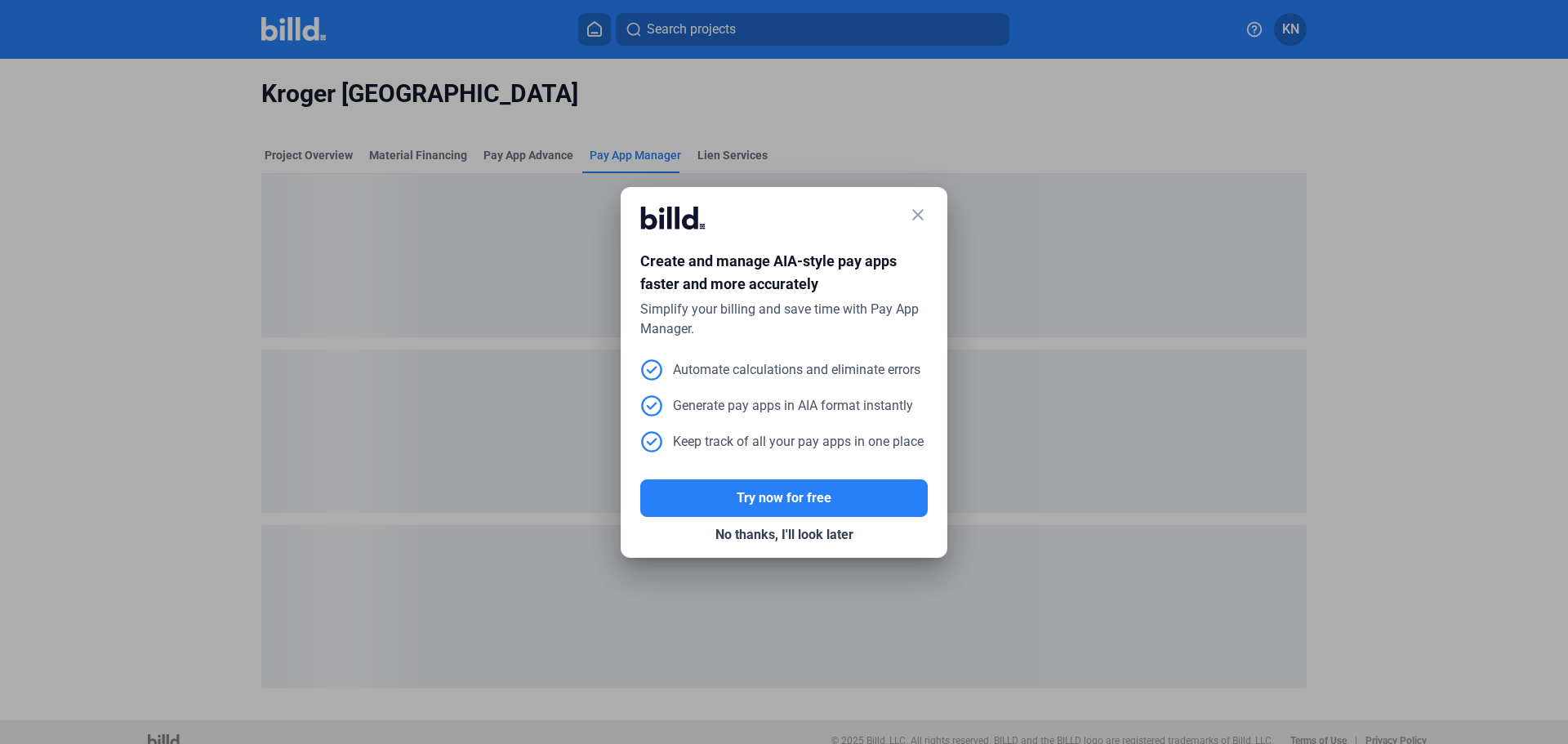
click at [910, 220] on mat-icon "close" at bounding box center [918, 215] width 20 height 20
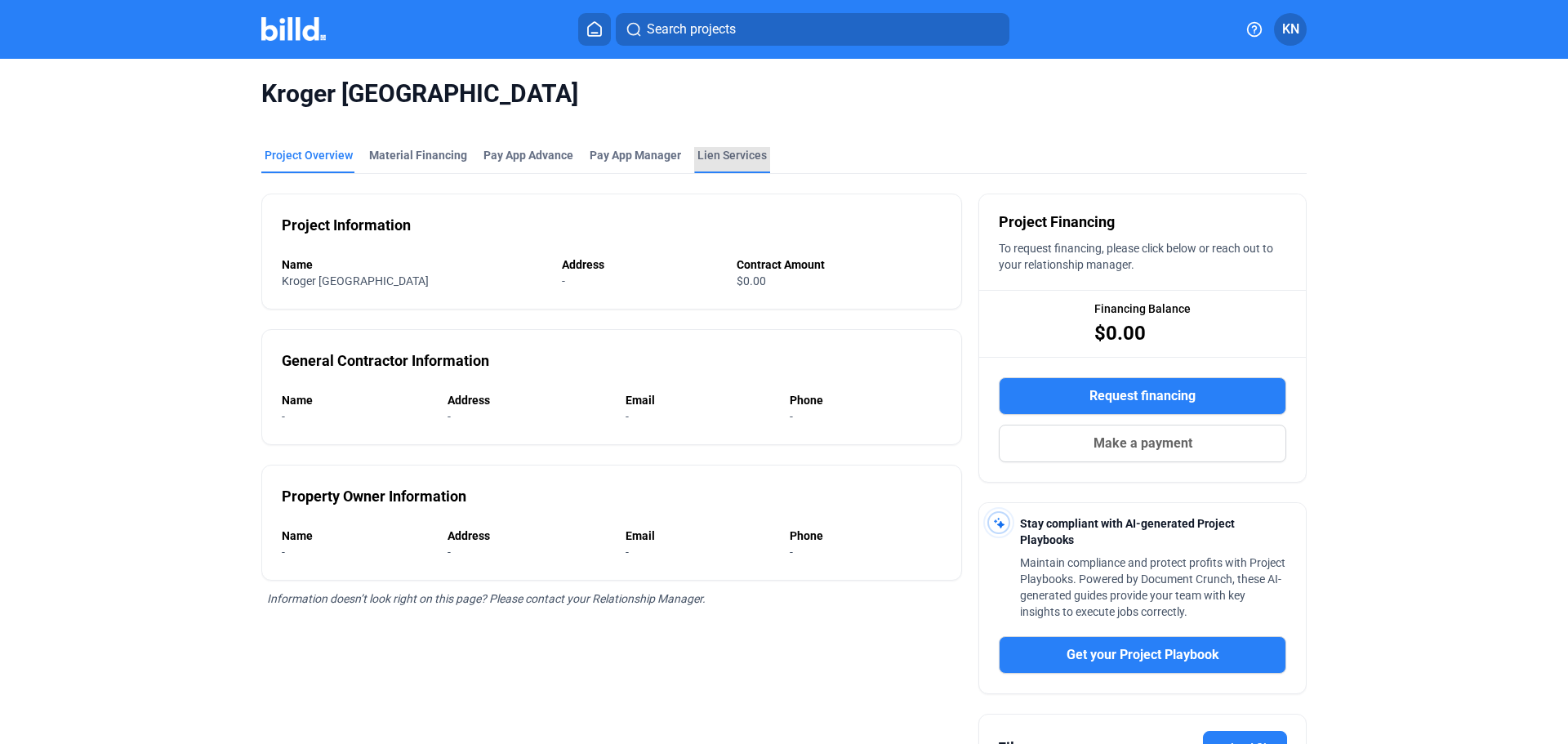
click at [706, 153] on div "Lien Services" at bounding box center [732, 155] width 69 height 16
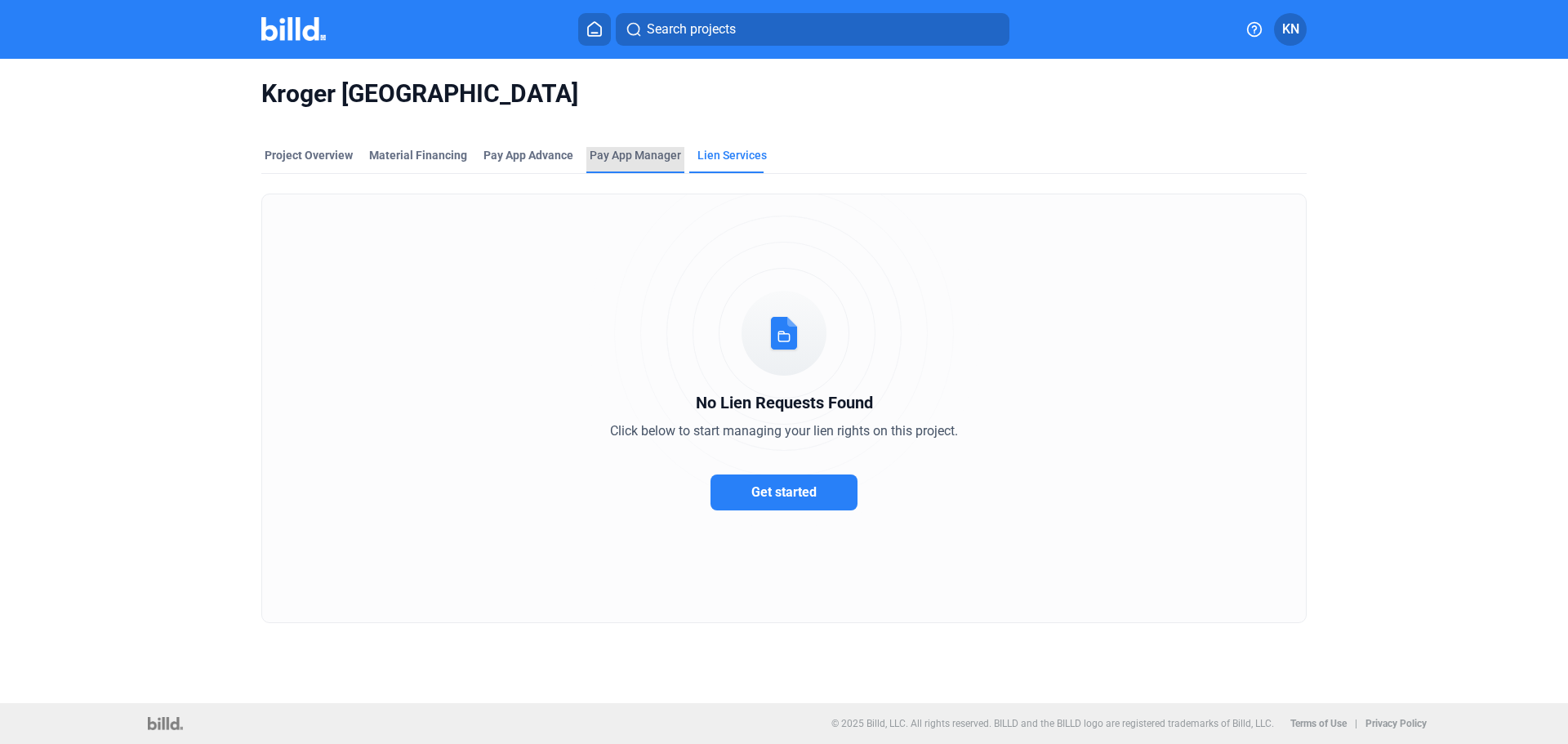
click at [650, 157] on span "Pay App Manager" at bounding box center [634, 155] width 91 height 16
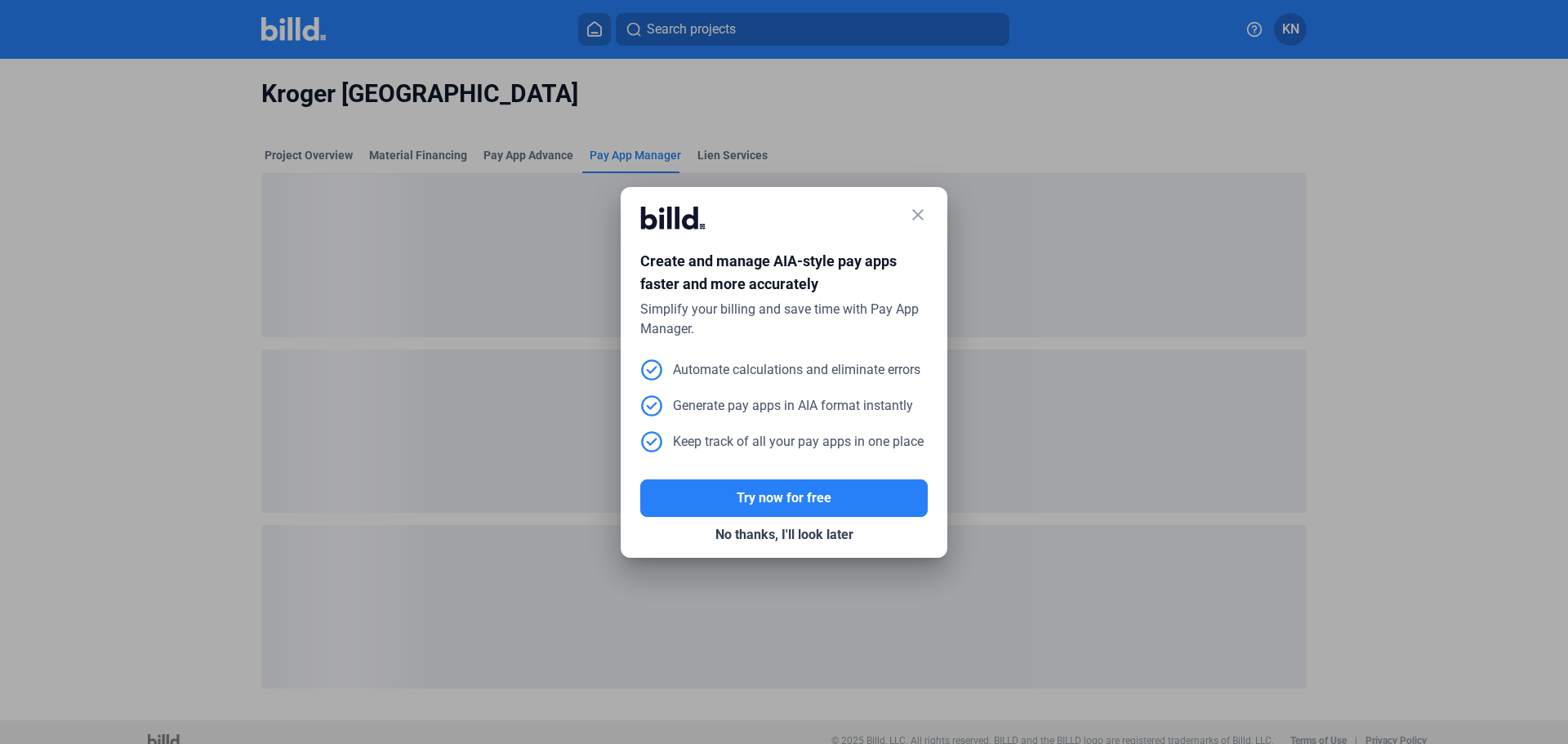
drag, startPoint x: 650, startPoint y: 157, endPoint x: 476, endPoint y: 157, distance: 174.0
click at [476, 157] on div at bounding box center [784, 372] width 1568 height 744
click at [916, 215] on mat-icon "close" at bounding box center [918, 215] width 20 height 20
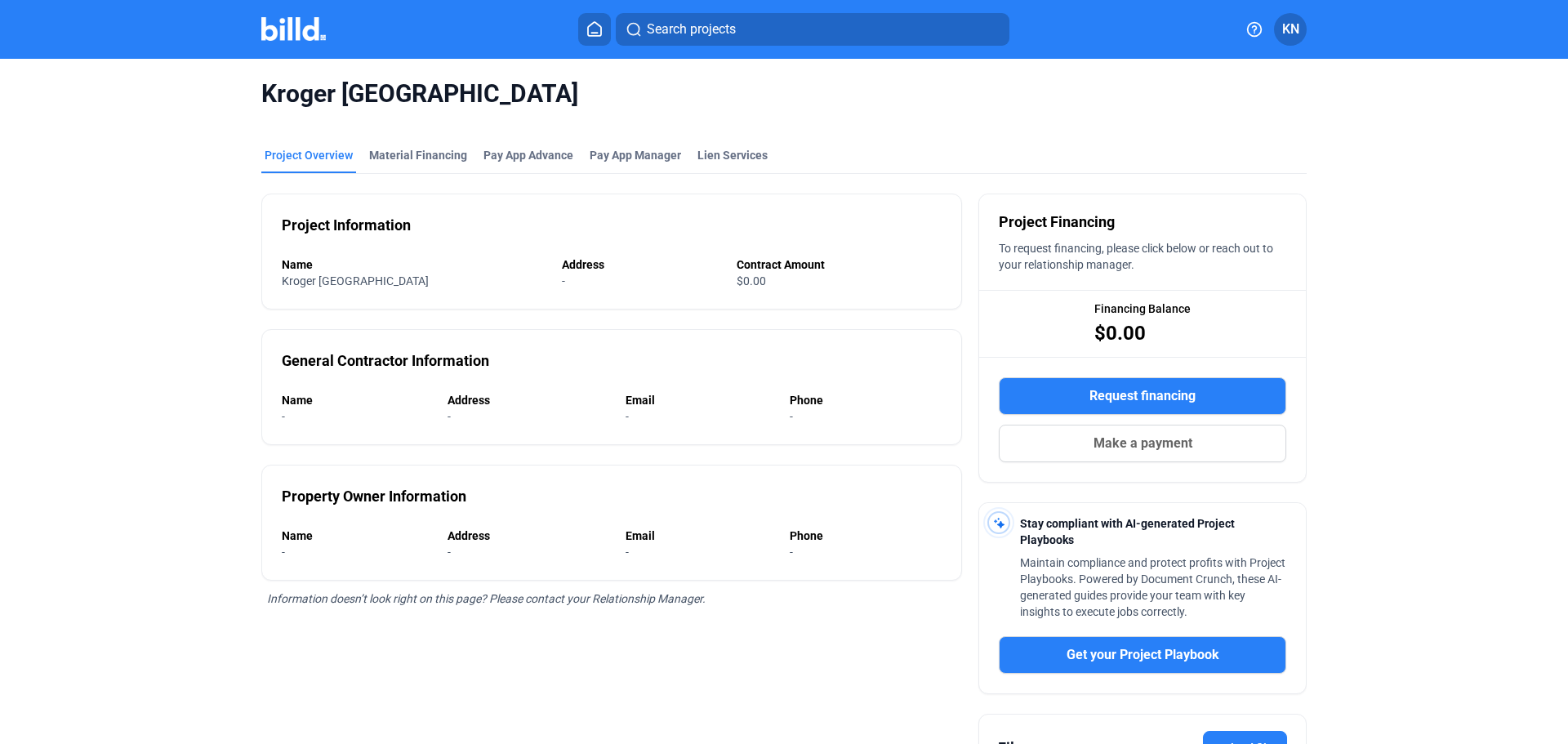
click at [315, 149] on div "Project Overview" at bounding box center [308, 155] width 88 height 16
click at [294, 28] on img at bounding box center [293, 28] width 65 height 24
